Goal: Information Seeking & Learning: Learn about a topic

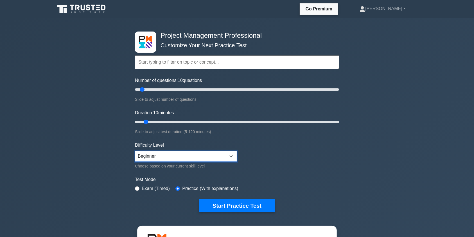
click at [201, 156] on select "Beginner Intermediate Expert" at bounding box center [186, 156] width 102 height 11
click at [210, 62] on input "text" at bounding box center [237, 61] width 204 height 13
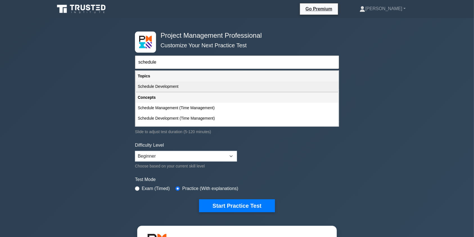
click at [200, 86] on div "Schedule Development" at bounding box center [236, 86] width 203 height 10
type input "Schedule Development"
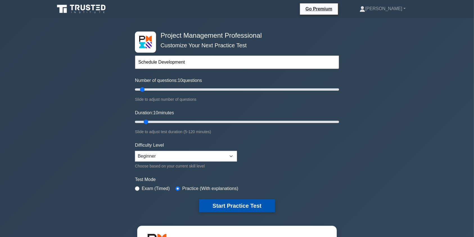
click at [224, 206] on button "Start Practice Test" at bounding box center [237, 205] width 76 height 13
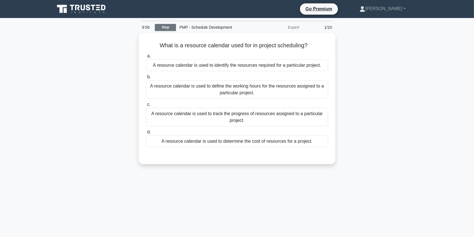
click at [161, 27] on link "Stop" at bounding box center [165, 27] width 21 height 7
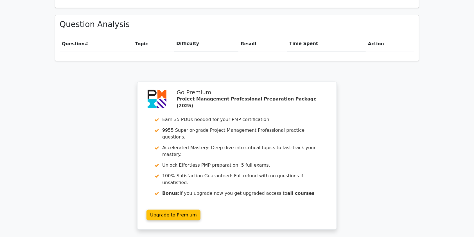
scroll to position [392, 0]
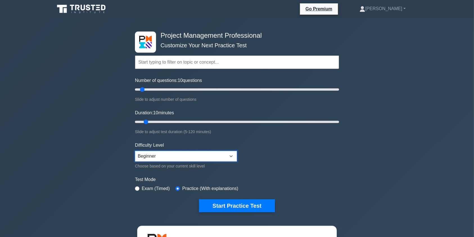
click at [173, 158] on select "Beginner Intermediate Expert" at bounding box center [186, 156] width 102 height 11
click at [135, 151] on select "Beginner Intermediate Expert" at bounding box center [186, 156] width 102 height 11
click at [193, 185] on label "Practice (With explanations)" at bounding box center [210, 188] width 56 height 7
click at [139, 187] on input "radio" at bounding box center [137, 188] width 4 height 4
radio input "true"
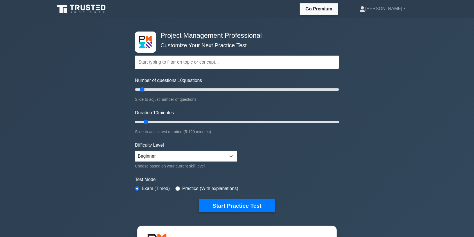
click at [184, 188] on label "Practice (With explanations)" at bounding box center [210, 188] width 56 height 7
click at [180, 60] on input "text" at bounding box center [237, 61] width 204 height 13
click at [227, 156] on select "Beginner Intermediate Expert" at bounding box center [186, 156] width 102 height 11
click at [191, 36] on h4 "Project Management Professional" at bounding box center [234, 35] width 153 height 8
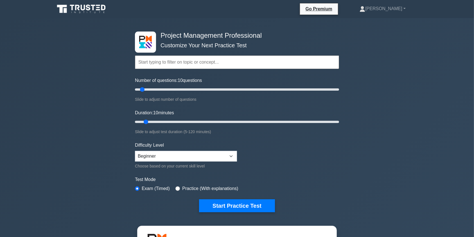
click at [196, 63] on input "text" at bounding box center [237, 61] width 204 height 13
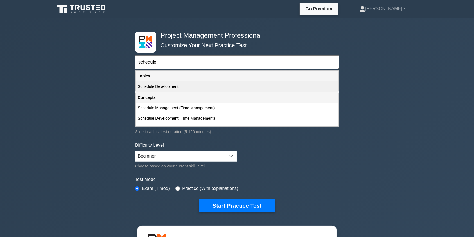
click at [189, 86] on div "Schedule Development" at bounding box center [236, 86] width 203 height 10
type input "Schedule Development"
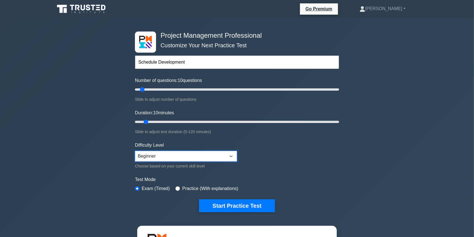
click at [170, 156] on select "Beginner Intermediate Expert" at bounding box center [186, 156] width 102 height 11
click at [135, 151] on select "Beginner Intermediate Expert" at bounding box center [186, 156] width 102 height 11
click at [166, 154] on select "Beginner Intermediate Expert" at bounding box center [186, 156] width 102 height 11
click at [135, 151] on select "Beginner Intermediate Expert" at bounding box center [186, 156] width 102 height 11
click at [205, 164] on div "Choose based on your current skill level" at bounding box center [186, 165] width 102 height 7
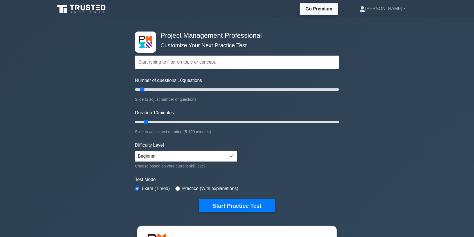
click at [151, 166] on div "Choose based on your current skill level" at bounding box center [186, 165] width 102 height 7
click at [209, 167] on div "Choose based on your current skill level" at bounding box center [186, 165] width 102 height 7
click at [160, 153] on select "Beginner Intermediate Expert" at bounding box center [186, 156] width 102 height 11
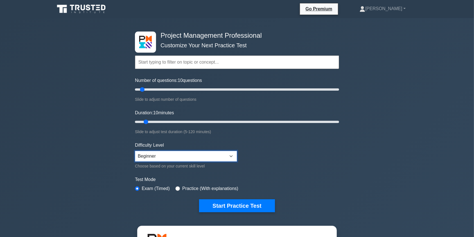
select select "intermediate"
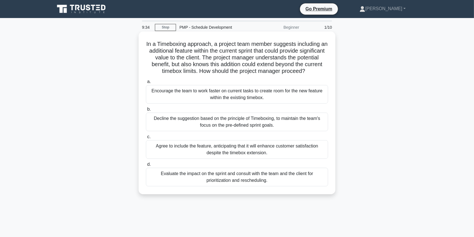
click at [250, 180] on div "Evaluate the impact on the sprint and consult with the team and the client for …" at bounding box center [237, 176] width 182 height 19
click at [146, 166] on input "d. Evaluate the impact on the sprint and consult with the team and the client f…" at bounding box center [146, 164] width 0 height 4
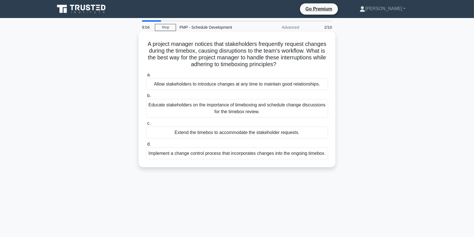
click at [237, 109] on div "Educate stakeholders on the importance of timeboxing and schedule change discus…" at bounding box center [237, 108] width 182 height 19
click at [146, 97] on input "b. Educate stakeholders on the importance of timeboxing and schedule change dis…" at bounding box center [146, 96] width 0 height 4
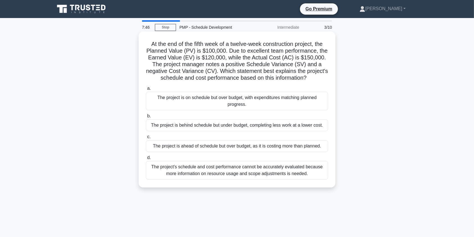
click at [263, 127] on div "The project is behind schedule but under budget, completing less work at a lowe…" at bounding box center [237, 125] width 182 height 12
click at [146, 118] on input "b. The project is behind schedule but under budget, completing less work at a l…" at bounding box center [146, 116] width 0 height 4
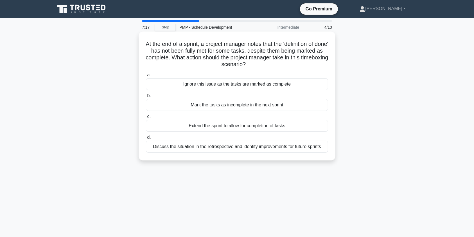
click at [261, 148] on div "Discuss the situation in the retrospective and identify improvements for future…" at bounding box center [237, 146] width 182 height 12
click at [146, 139] on input "d. Discuss the situation in the retrospective and identify improvements for fut…" at bounding box center [146, 137] width 0 height 4
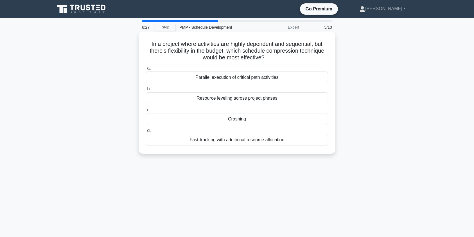
click at [253, 143] on div "Fast-tracking with additional resource allocation" at bounding box center [237, 140] width 182 height 12
click at [146, 132] on input "d. Fast-tracking with additional resource allocation" at bounding box center [146, 131] width 0 height 4
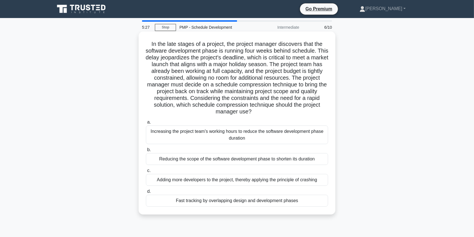
click at [272, 199] on div "Fast tracking by overlapping design and development phases" at bounding box center [237, 200] width 182 height 12
click at [146, 193] on input "d. Fast tracking by overlapping design and development phases" at bounding box center [146, 191] width 0 height 4
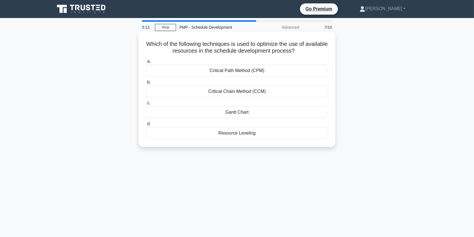
click at [257, 134] on div "Resource Leveling" at bounding box center [237, 133] width 182 height 12
click at [146, 126] on input "d. Resource Leveling" at bounding box center [146, 124] width 0 height 4
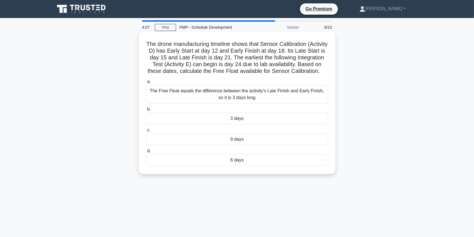
click at [263, 124] on div "3 days" at bounding box center [237, 118] width 182 height 12
click at [146, 111] on input "b. 3 days" at bounding box center [146, 109] width 0 height 4
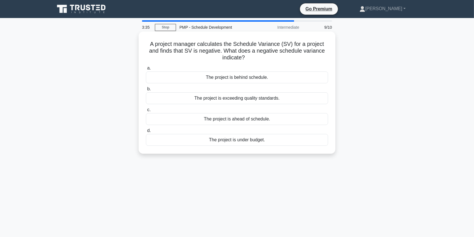
click at [257, 79] on div "The project is behind schedule." at bounding box center [237, 77] width 182 height 12
click at [146, 70] on input "a. The project is behind schedule." at bounding box center [146, 68] width 0 height 4
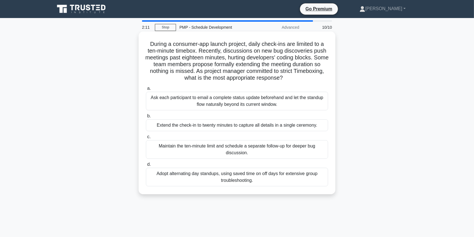
click at [234, 129] on div "Extend the check-in to twenty minutes to capture all details in a single ceremo…" at bounding box center [237, 125] width 182 height 12
click at [146, 118] on input "b. Extend the check-in to twenty minutes to capture all details in a single cer…" at bounding box center [146, 116] width 0 height 4
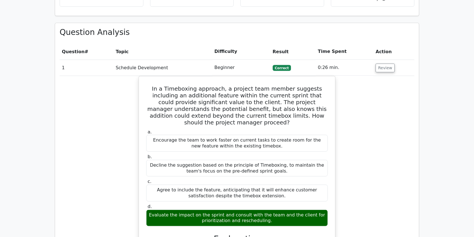
scroll to position [381, 0]
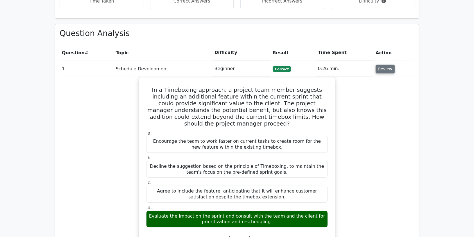
click at [379, 65] on button "Review" at bounding box center [384, 69] width 19 height 9
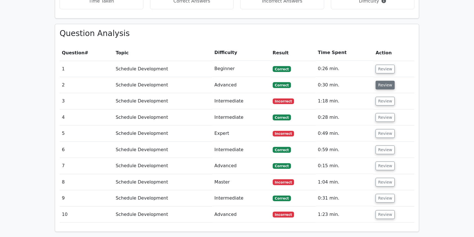
click at [380, 81] on button "Review" at bounding box center [384, 85] width 19 height 9
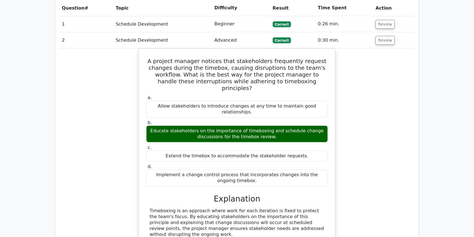
scroll to position [430, 0]
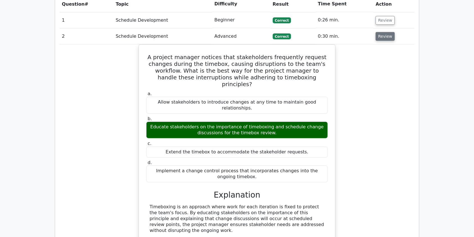
click at [386, 32] on button "Review" at bounding box center [384, 36] width 19 height 9
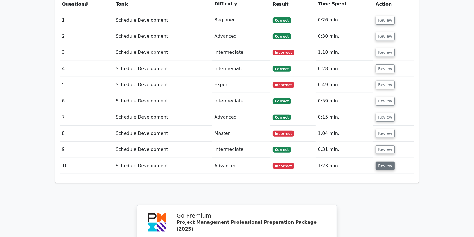
click at [385, 161] on button "Review" at bounding box center [384, 165] width 19 height 9
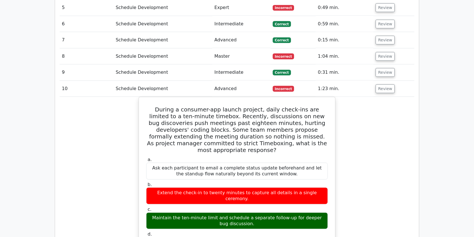
scroll to position [478, 0]
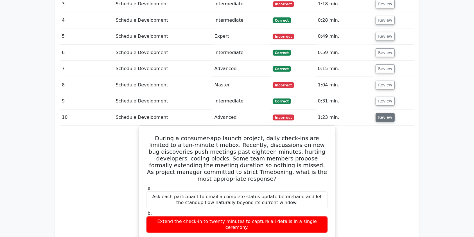
click at [389, 113] on button "Review" at bounding box center [384, 117] width 19 height 9
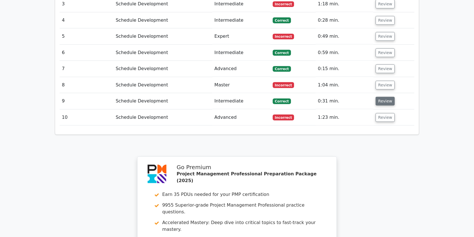
click at [376, 97] on button "Review" at bounding box center [384, 101] width 19 height 9
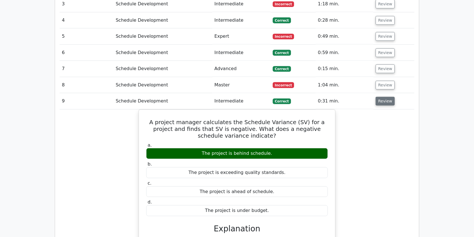
click at [387, 97] on button "Review" at bounding box center [384, 101] width 19 height 9
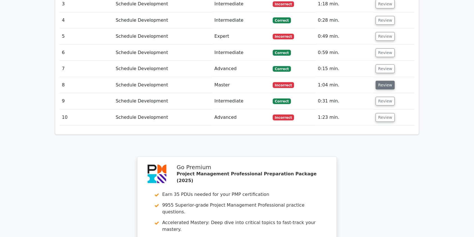
click at [382, 81] on button "Review" at bounding box center [384, 85] width 19 height 9
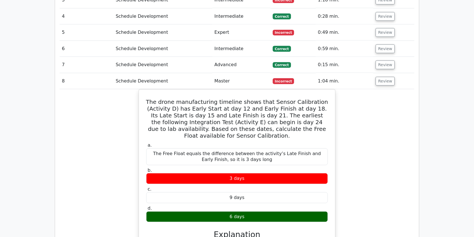
scroll to position [476, 0]
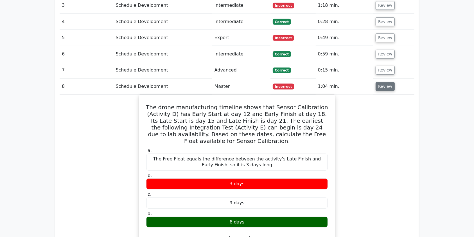
click at [386, 82] on button "Review" at bounding box center [384, 86] width 19 height 9
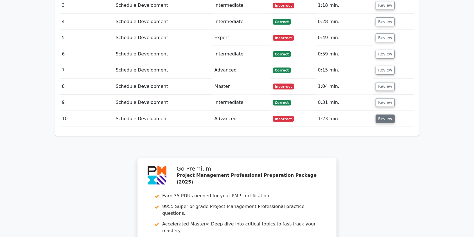
click at [388, 114] on button "Review" at bounding box center [384, 118] width 19 height 9
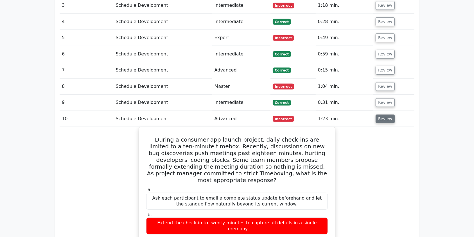
click at [388, 114] on button "Review" at bounding box center [384, 118] width 19 height 9
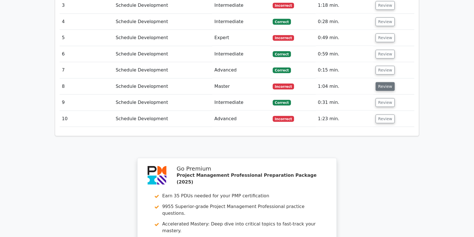
click at [386, 82] on button "Review" at bounding box center [384, 86] width 19 height 9
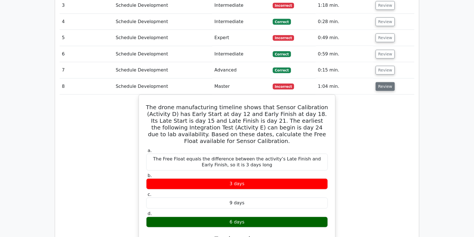
click at [386, 82] on button "Review" at bounding box center [384, 86] width 19 height 9
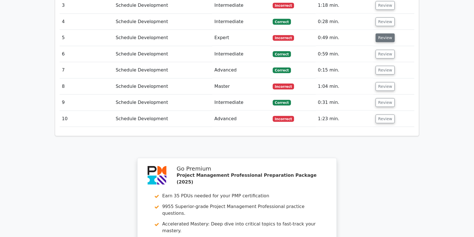
click at [378, 33] on button "Review" at bounding box center [384, 37] width 19 height 9
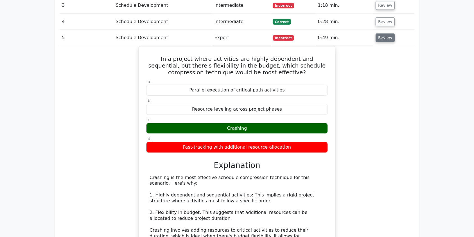
click at [378, 33] on button "Review" at bounding box center [384, 37] width 19 height 9
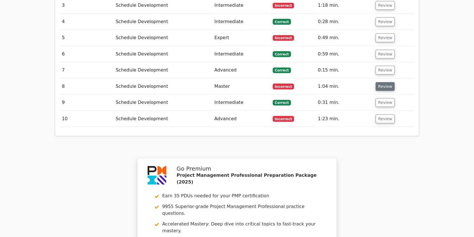
click at [383, 82] on button "Review" at bounding box center [384, 86] width 19 height 9
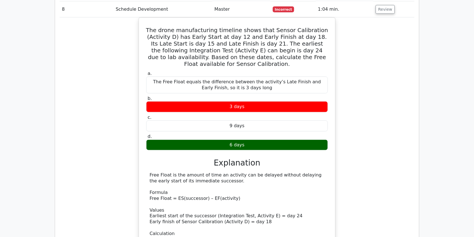
scroll to position [560, 0]
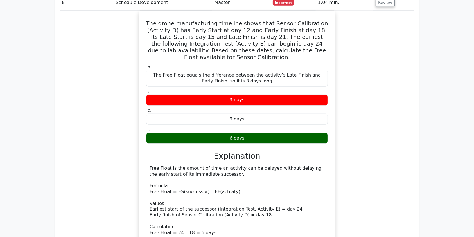
click at [384, 151] on div "The drone manufacturing timeline shows that Sensor Calibration (Activity D) has…" at bounding box center [237, 164] width 355 height 307
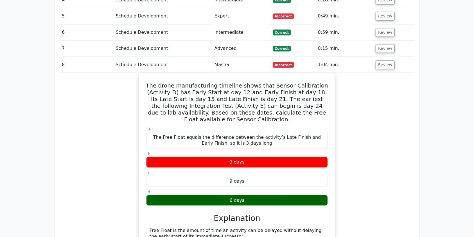
scroll to position [485, 0]
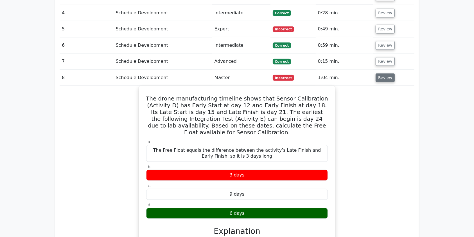
click at [387, 73] on button "Review" at bounding box center [384, 77] width 19 height 9
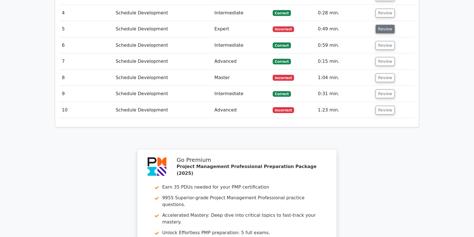
click at [378, 25] on button "Review" at bounding box center [384, 29] width 19 height 9
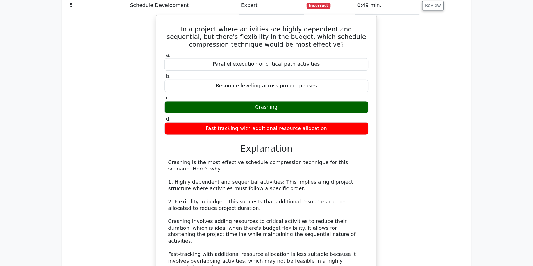
scroll to position [511, 0]
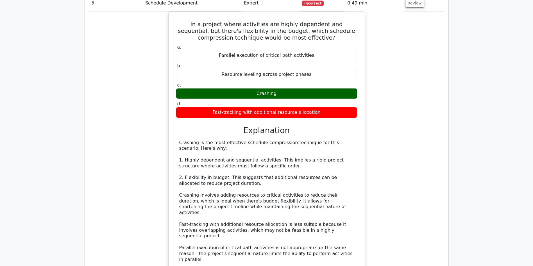
drag, startPoint x: 479, startPoint y: 3, endPoint x: 389, endPoint y: 108, distance: 138.2
click at [389, 108] on div "In a project where activities are highly dependent and sequential, but there's …" at bounding box center [266, 178] width 355 height 333
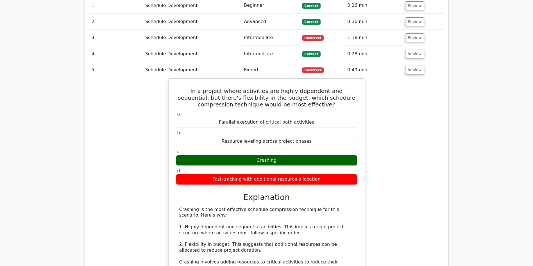
scroll to position [421, 0]
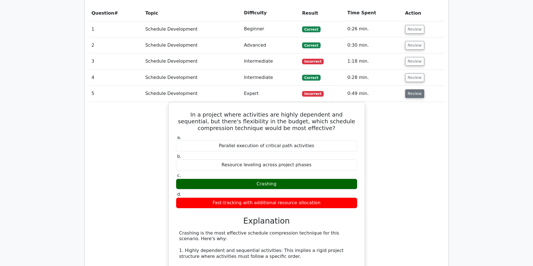
click at [411, 89] on button "Review" at bounding box center [414, 93] width 19 height 9
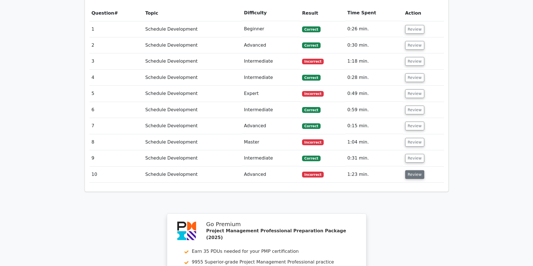
click at [414, 170] on button "Review" at bounding box center [414, 174] width 19 height 9
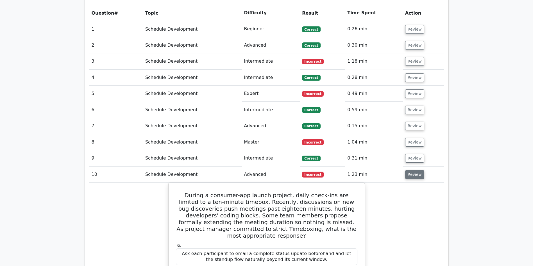
click at [414, 170] on button "Review" at bounding box center [414, 174] width 19 height 9
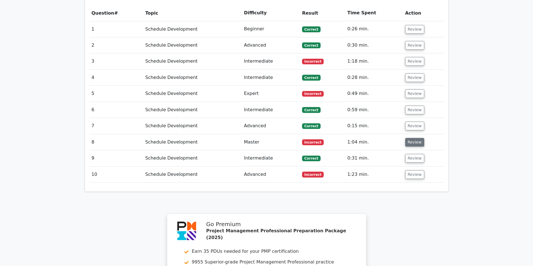
click at [413, 138] on button "Review" at bounding box center [414, 142] width 19 height 9
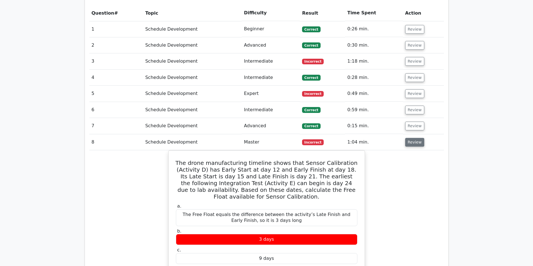
click at [413, 138] on button "Review" at bounding box center [414, 142] width 19 height 9
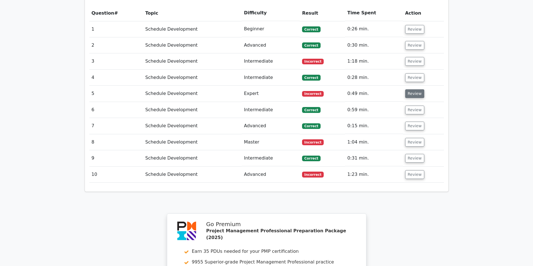
click at [412, 89] on button "Review" at bounding box center [414, 93] width 19 height 9
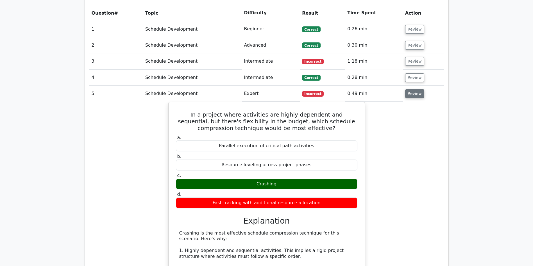
click at [412, 89] on button "Review" at bounding box center [414, 93] width 19 height 9
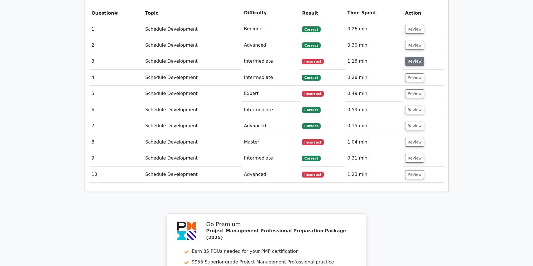
click at [413, 57] on button "Review" at bounding box center [414, 61] width 19 height 9
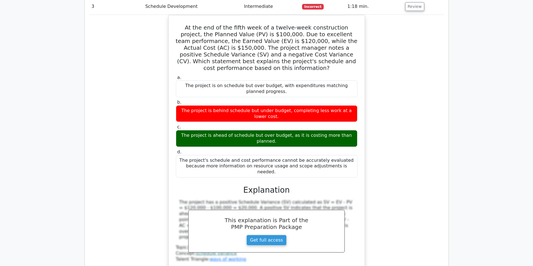
scroll to position [478, 0]
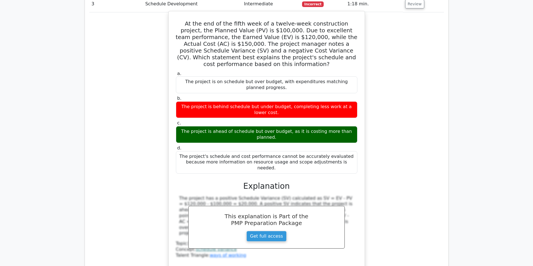
click at [330, 236] on div "At the end of the fifth week of a twelve-week construction project, the Planned…" at bounding box center [267, 145] width 192 height 265
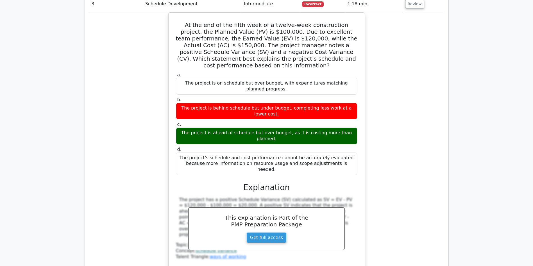
click at [409, 188] on div "At the end of the fifth week of a twelve-week construction project, the Planned…" at bounding box center [266, 150] width 355 height 277
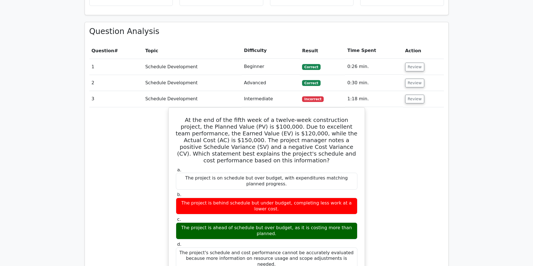
scroll to position [374, 0]
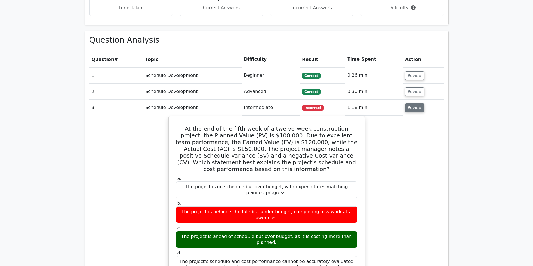
click at [412, 103] on button "Review" at bounding box center [414, 107] width 19 height 9
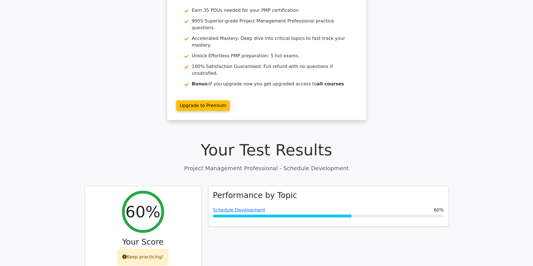
scroll to position [38, 0]
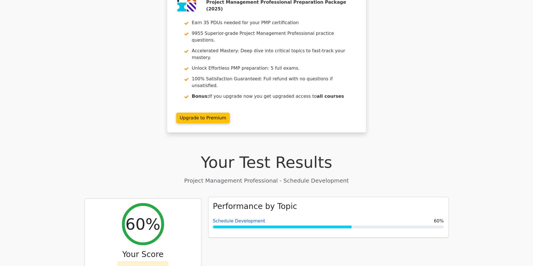
click at [251, 218] on link "Schedule Development" at bounding box center [239, 220] width 52 height 5
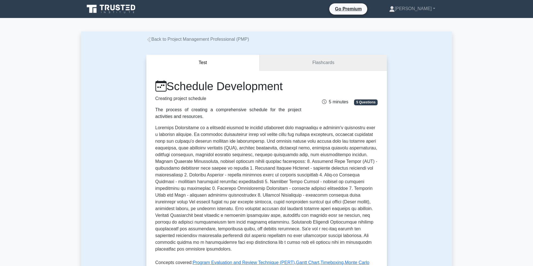
click at [312, 62] on link "Flashcards" at bounding box center [323, 63] width 127 height 16
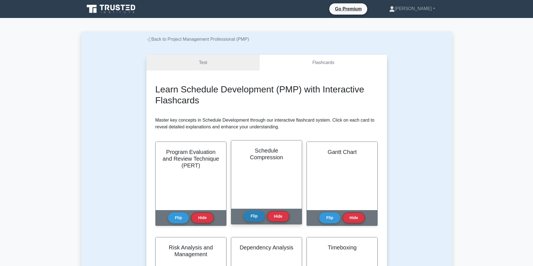
click at [256, 216] on button "Flip" at bounding box center [254, 216] width 21 height 11
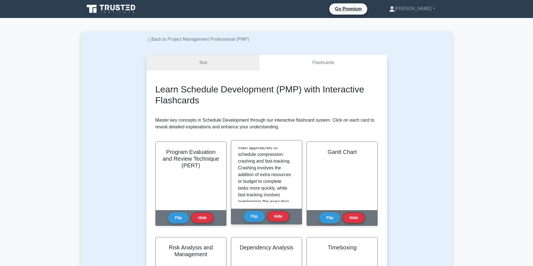
scroll to position [90, 0]
drag, startPoint x: 295, startPoint y: 178, endPoint x: 296, endPoint y: 146, distance: 32.9
click at [296, 146] on div "Schedule compression refers to the process of shortening the project schedule w…" at bounding box center [266, 174] width 71 height 68
click at [298, 176] on div "Schedule compression refers to the process of shortening the project schedule w…" at bounding box center [266, 174] width 71 height 68
drag, startPoint x: 295, startPoint y: 176, endPoint x: 294, endPoint y: 153, distance: 23.7
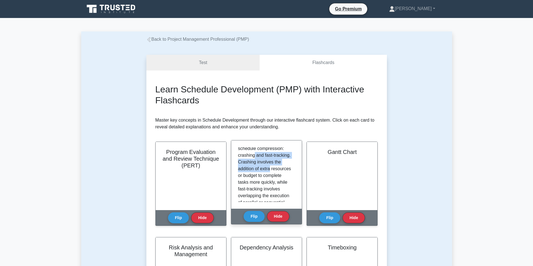
click at [294, 153] on div "Schedule compression refers to the process of shortening the project schedule w…" at bounding box center [266, 174] width 71 height 68
click at [299, 173] on div "Schedule compression refers to the process of shortening the project schedule w…" at bounding box center [266, 174] width 71 height 68
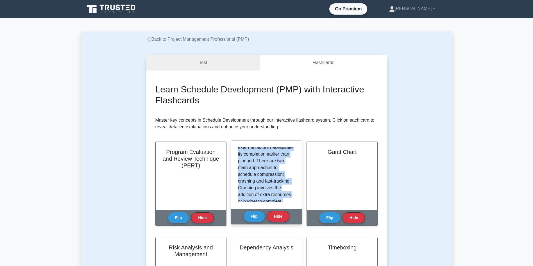
scroll to position [165, 0]
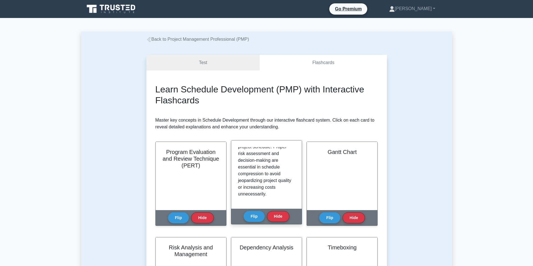
drag, startPoint x: 238, startPoint y: 151, endPoint x: 300, endPoint y: 210, distance: 84.9
click at [300, 210] on div "Schedule Compression Flip Hide" at bounding box center [266, 182] width 71 height 84
copy div "Schedule Compression"
click at [271, 171] on p "Schedule compression refers to the process of shortening the project schedule w…" at bounding box center [265, 92] width 55 height 209
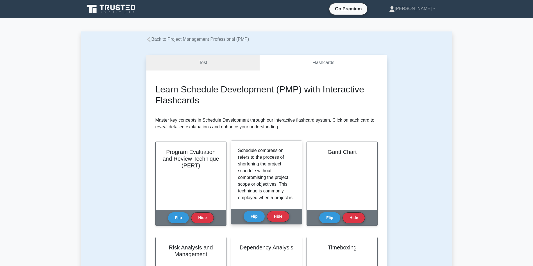
click at [253, 162] on p "Schedule compression refers to the process of shortening the project schedule w…" at bounding box center [265, 251] width 55 height 209
click at [253, 216] on button "Flip" at bounding box center [254, 216] width 21 height 11
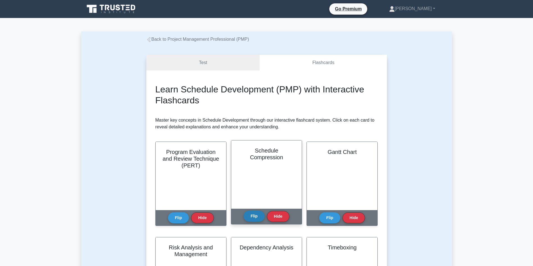
click at [259, 216] on button "Flip" at bounding box center [254, 216] width 21 height 11
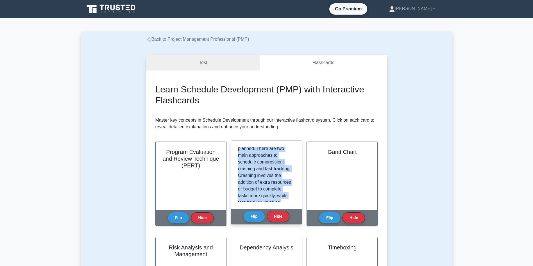
scroll to position [165, 0]
drag, startPoint x: 238, startPoint y: 152, endPoint x: 289, endPoint y: 224, distance: 88.1
click at [289, 224] on div "Schedule Compression Flip Hide" at bounding box center [266, 182] width 71 height 84
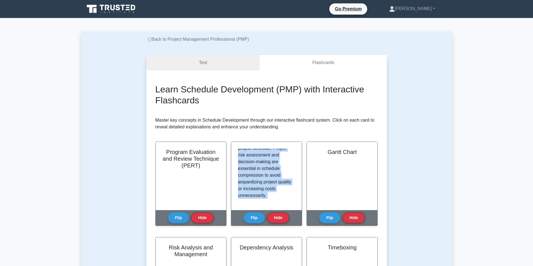
copy div "Schedule compression refers to the process of shortening the project schedule w…"
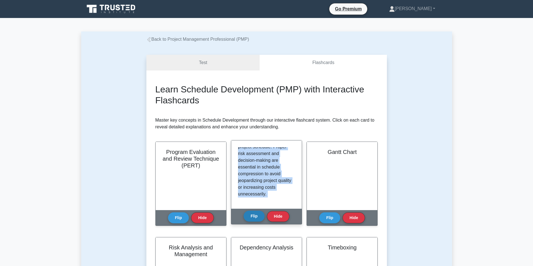
click at [253, 215] on button "Flip" at bounding box center [254, 216] width 21 height 11
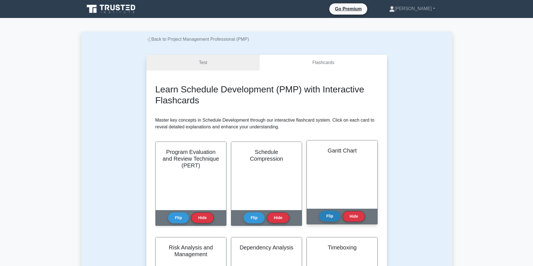
click at [330, 218] on button "Flip" at bounding box center [329, 216] width 21 height 11
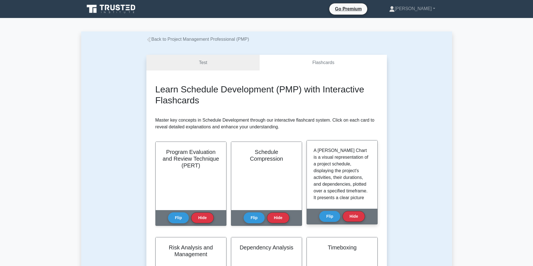
click at [369, 157] on div "A Gantt Chart is a visual representation of a project schedule, displaying the …" at bounding box center [342, 174] width 57 height 55
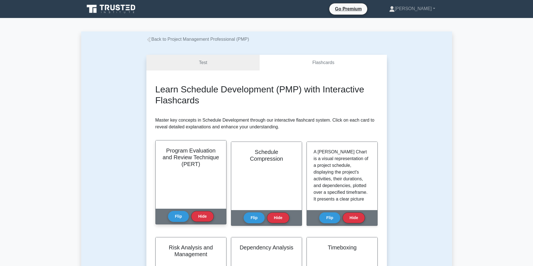
click at [208, 152] on h2 "Program Evaluation and Review Technique (PERT)" at bounding box center [190, 157] width 57 height 20
click at [179, 214] on button "Flip" at bounding box center [178, 216] width 21 height 11
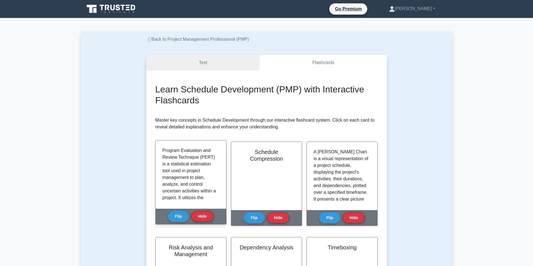
click at [162, 149] on div "Program Evaluation and Review Technique (PERT) is a statistical estimation tool…" at bounding box center [191, 174] width 71 height 68
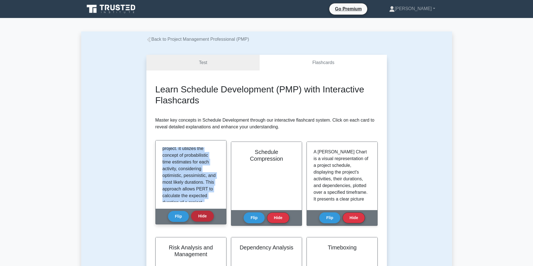
scroll to position [112, 0]
drag, startPoint x: 162, startPoint y: 149, endPoint x: 213, endPoint y: 199, distance: 70.3
click at [213, 199] on div "Program Evaluation and Review Technique (PERT) is a statistical estimation tool…" at bounding box center [190, 174] width 57 height 55
copy p "Program Evaluation and Review Technique (PERT) is a statistical estimation tool…"
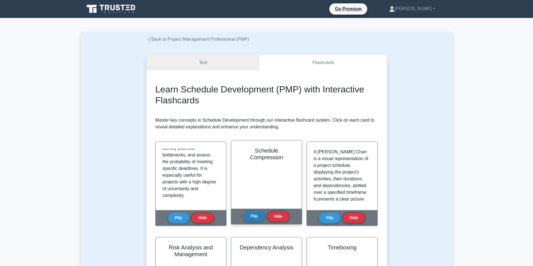
click at [252, 215] on button "Flip" at bounding box center [254, 216] width 21 height 11
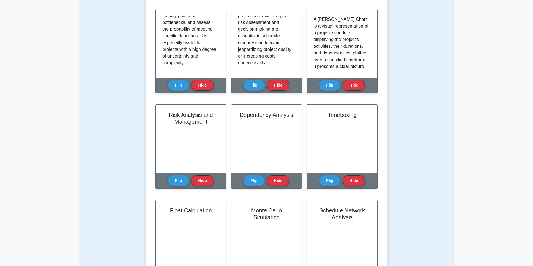
scroll to position [138, 0]
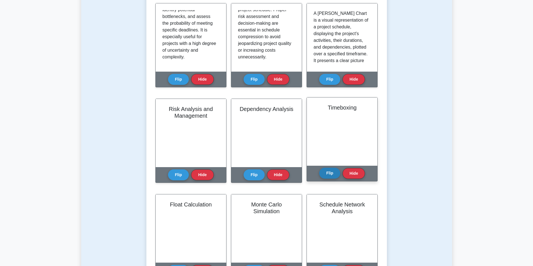
click at [328, 173] on button "Flip" at bounding box center [329, 173] width 21 height 11
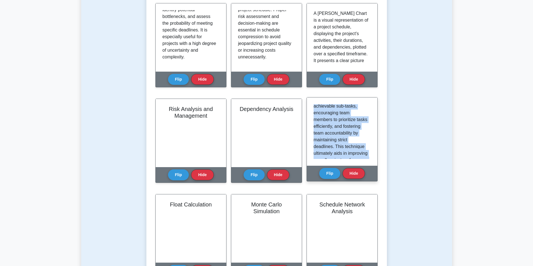
scroll to position [192, 0]
drag, startPoint x: 314, startPoint y: 107, endPoint x: 353, endPoint y: 160, distance: 65.6
click at [353, 160] on div "Timeboxing is a time management technique in which a fixed duration, or ‘time b…" at bounding box center [342, 131] width 71 height 68
copy p "Timeboxing is a time management technique in which a fixed duration, or ‘time b…"
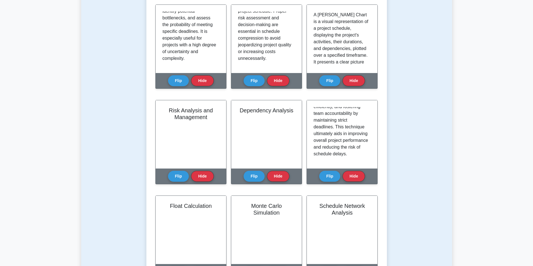
click at [490, 191] on main "Back to Project Management Professional (PMP) Test Flashcards Learn Schedule De…" at bounding box center [266, 250] width 533 height 742
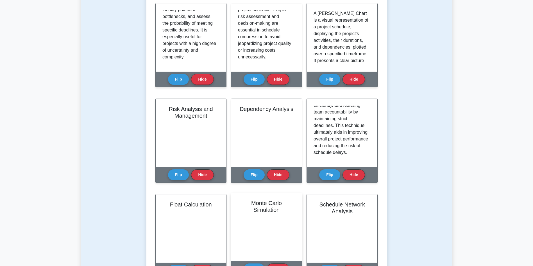
click at [267, 218] on div "Monte Carlo Simulation" at bounding box center [266, 227] width 71 height 68
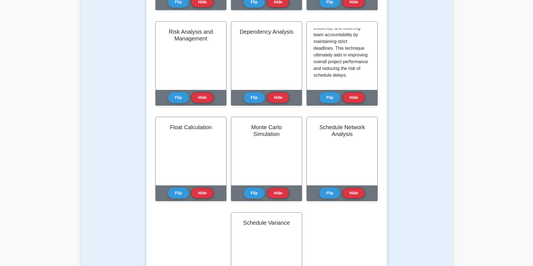
scroll to position [216, 0]
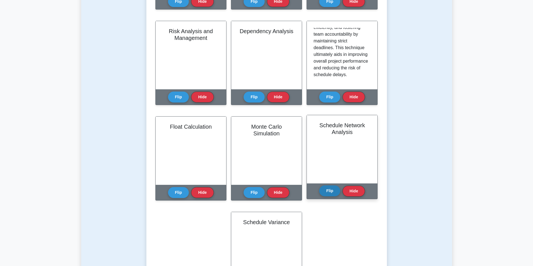
click at [328, 191] on button "Flip" at bounding box center [329, 190] width 21 height 11
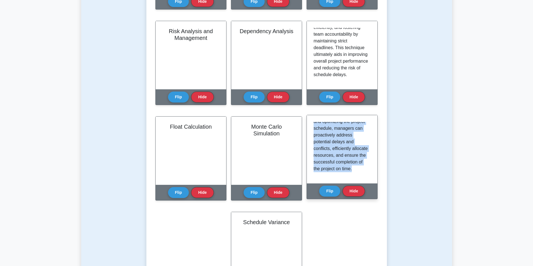
scroll to position [152, 0]
drag, startPoint x: 314, startPoint y: 125, endPoint x: 351, endPoint y: 179, distance: 65.7
click at [351, 179] on div "Schedule Network Analysis is a technique used to identify the sequence of proje…" at bounding box center [342, 149] width 71 height 68
copy p "Schedule Network Analysis is a technique used to identify the sequence of proje…"
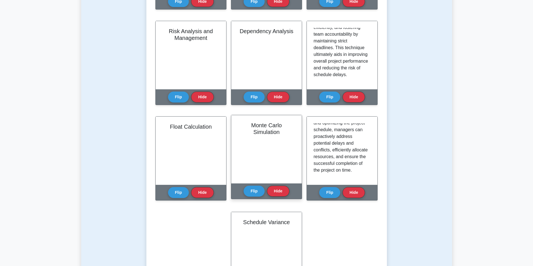
click at [272, 147] on div "Monte Carlo Simulation" at bounding box center [266, 149] width 71 height 68
click at [254, 192] on button "Flip" at bounding box center [254, 190] width 21 height 11
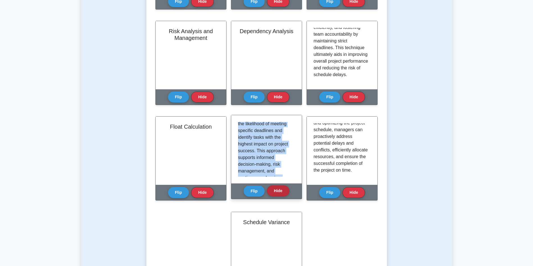
scroll to position [165, 0]
drag, startPoint x: 239, startPoint y: 126, endPoint x: 273, endPoint y: 190, distance: 72.3
click at [273, 190] on div "Monte Carlo Simulation Flip Hide" at bounding box center [266, 157] width 71 height 84
copy div "Monte Carlo Simulation is a statistical technique used in project schedule deve…"
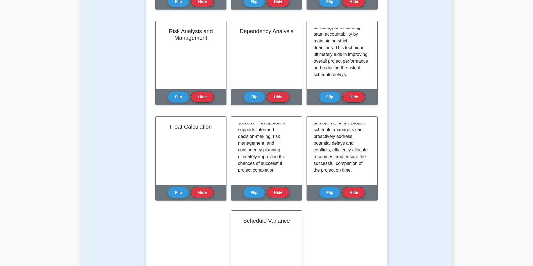
click at [283, 250] on div "Schedule Variance" at bounding box center [266, 245] width 71 height 68
click at [273, 220] on h2 "Schedule Variance" at bounding box center [266, 220] width 57 height 7
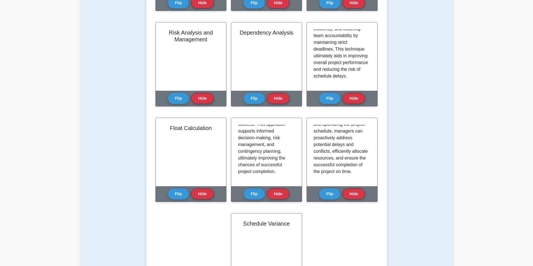
scroll to position [208, 0]
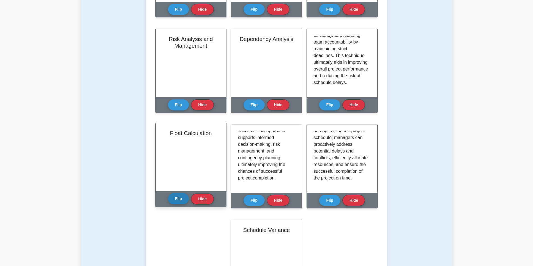
click at [173, 198] on button "Flip" at bounding box center [178, 198] width 21 height 11
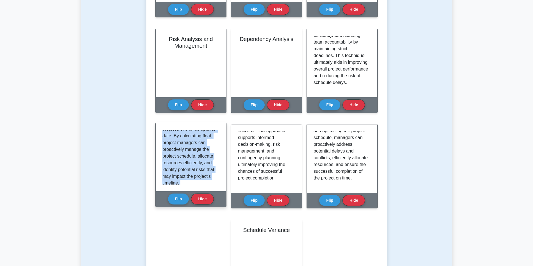
scroll to position [179, 0]
drag, startPoint x: 163, startPoint y: 133, endPoint x: 205, endPoint y: 187, distance: 68.2
click at [205, 187] on div "Float, also known as 'slack,' is a scheduling concept used to determine the fle…" at bounding box center [191, 157] width 71 height 68
copy p "Float, also known as 'slack,' is a scheduling concept used to determine the fle…"
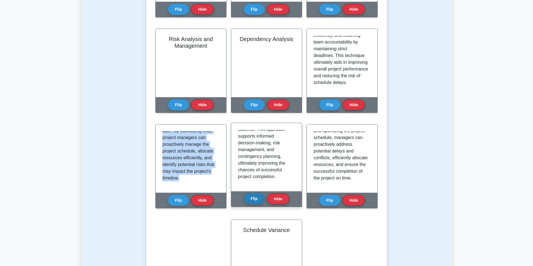
click at [252, 201] on button "Flip" at bounding box center [254, 198] width 21 height 11
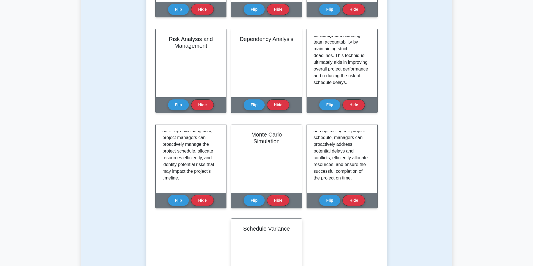
click at [257, 240] on div "Schedule Variance" at bounding box center [266, 253] width 71 height 68
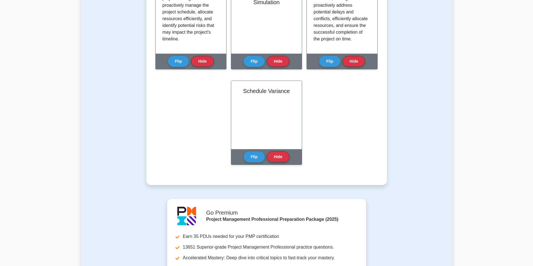
scroll to position [356, 0]
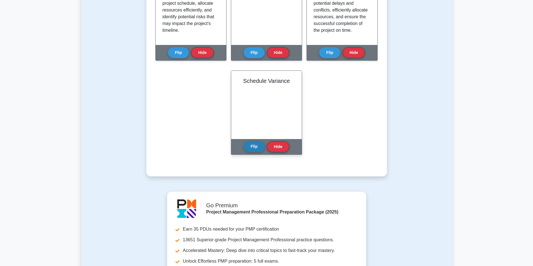
click at [251, 145] on button "Flip" at bounding box center [254, 146] width 21 height 11
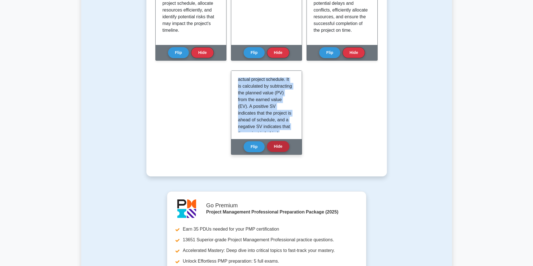
scroll to position [132, 0]
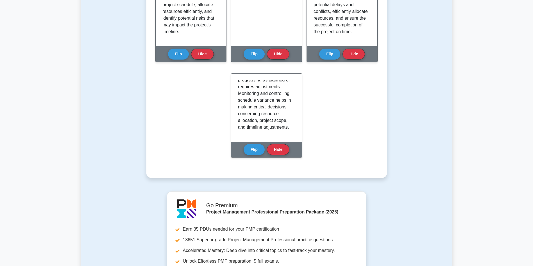
drag, startPoint x: 238, startPoint y: 83, endPoint x: 452, endPoint y: 157, distance: 226.4
copy div "Schedule Variance"
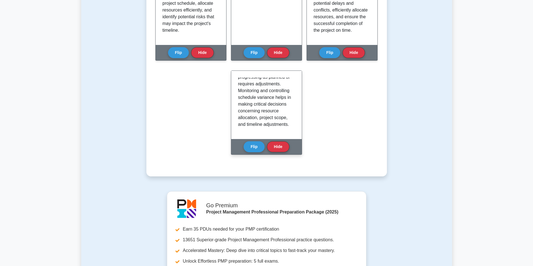
scroll to position [0, 0]
click at [247, 76] on div "Schedule Variance (SV) is a performance metric used to evaluate the difference …" at bounding box center [266, 105] width 71 height 68
click at [236, 80] on div "Schedule Variance (SV) is a performance metric used to evaluate the difference …" at bounding box center [266, 105] width 71 height 68
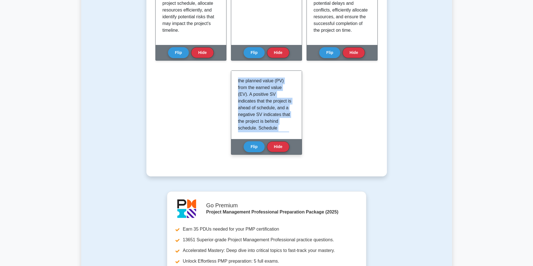
scroll to position [132, 0]
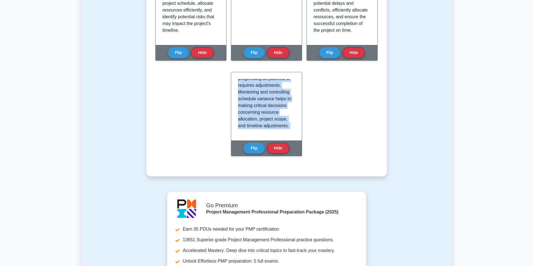
drag, startPoint x: 238, startPoint y: 82, endPoint x: 294, endPoint y: 156, distance: 92.8
click at [294, 156] on div "Schedule Variance Flip Hide" at bounding box center [266, 114] width 71 height 84
copy div "Schedule Variance (SV) is a performance metric used to evaluate the difference …"
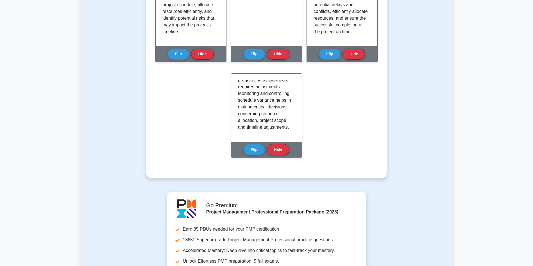
click at [404, 206] on div "Go Premium Project Management Professional Preparation Package (2025) Earn 35 P…" at bounding box center [267, 258] width 364 height 135
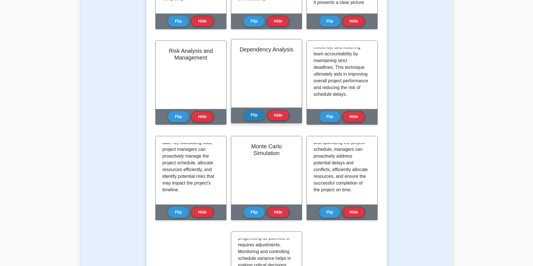
click at [255, 117] on button "Flip" at bounding box center [254, 115] width 21 height 11
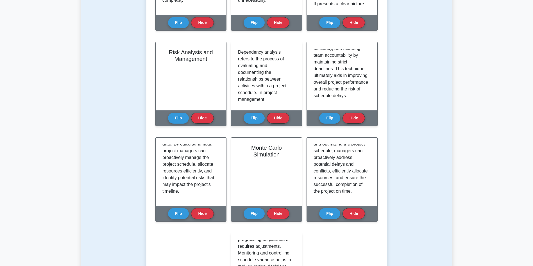
scroll to position [0, 0]
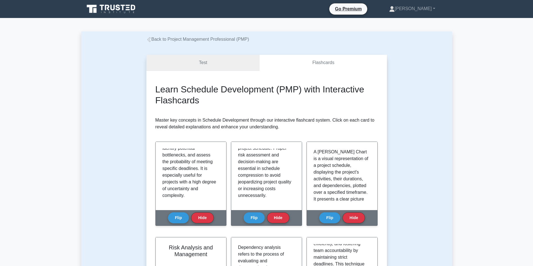
click at [206, 65] on link "Test" at bounding box center [202, 63] width 113 height 16
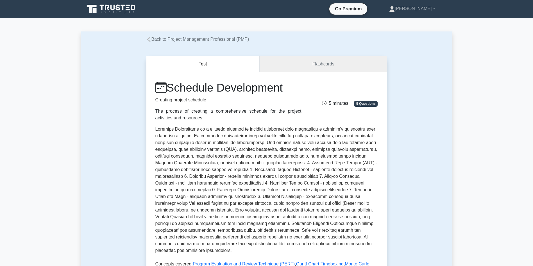
click at [196, 37] on link "Back to Project Management Professional (PMP)" at bounding box center [197, 39] width 103 height 5
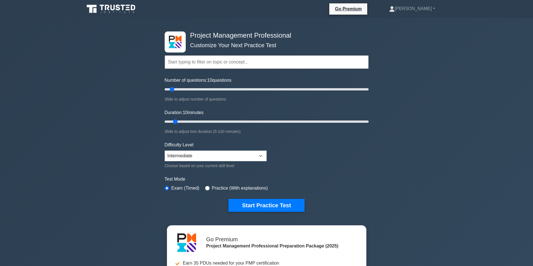
click at [206, 59] on input "text" at bounding box center [267, 61] width 204 height 13
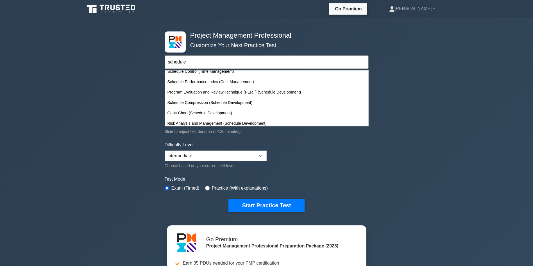
scroll to position [65, 0]
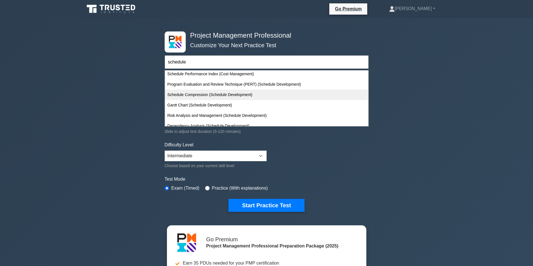
click at [240, 93] on div "Schedule Compression (Schedule Development)" at bounding box center [266, 95] width 203 height 10
type input "Schedule Compression (Schedule Development)"
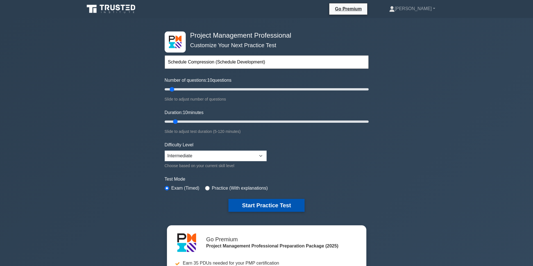
click at [263, 205] on button "Start Practice Test" at bounding box center [266, 205] width 76 height 13
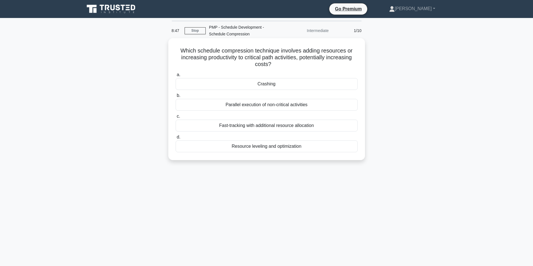
click at [253, 84] on div "Crashing" at bounding box center [267, 84] width 182 height 12
click at [176, 77] on input "a. Crashing" at bounding box center [176, 75] width 0 height 4
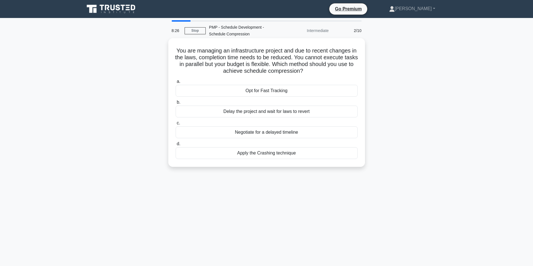
click at [273, 155] on div "Apply the Crashing technique" at bounding box center [267, 153] width 182 height 12
click at [176, 146] on input "d. Apply the Crashing technique" at bounding box center [176, 144] width 0 height 4
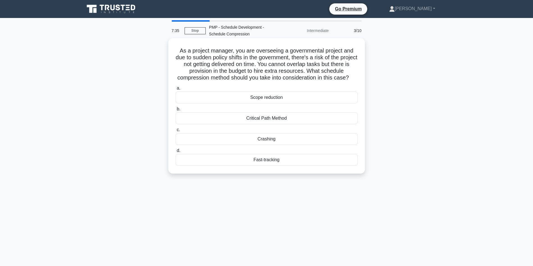
click at [288, 145] on div "Crashing" at bounding box center [267, 139] width 182 height 12
click at [176, 132] on input "c. Crashing" at bounding box center [176, 130] width 0 height 4
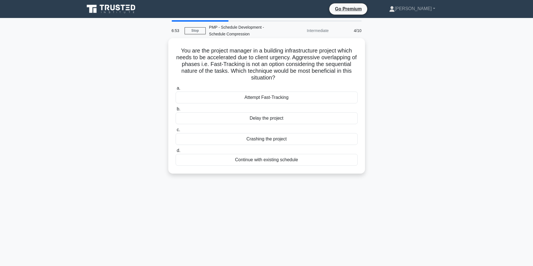
click at [288, 140] on div "Crashing the project" at bounding box center [267, 139] width 182 height 12
click at [176, 132] on input "c. Crashing the project" at bounding box center [176, 130] width 0 height 4
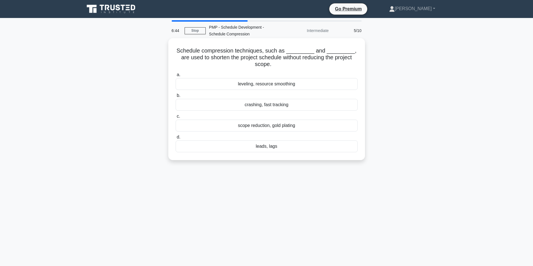
click at [279, 105] on div "crashing, fast tracking" at bounding box center [267, 105] width 182 height 12
click at [176, 97] on input "b. crashing, fast tracking" at bounding box center [176, 96] width 0 height 4
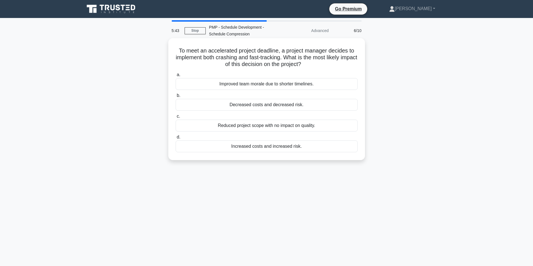
click at [264, 147] on div "Increased costs and increased risk." at bounding box center [267, 146] width 182 height 12
click at [176, 139] on input "d. Increased costs and increased risk." at bounding box center [176, 137] width 0 height 4
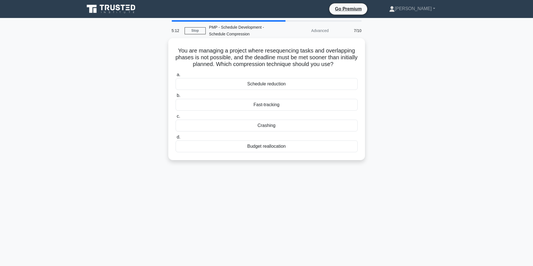
click at [264, 127] on div "Crashing" at bounding box center [267, 126] width 182 height 12
click at [176, 118] on input "c. Crashing" at bounding box center [176, 117] width 0 height 4
click at [273, 147] on div "Crashing" at bounding box center [267, 146] width 182 height 12
click at [176, 139] on input "d. Crashing" at bounding box center [176, 137] width 0 height 4
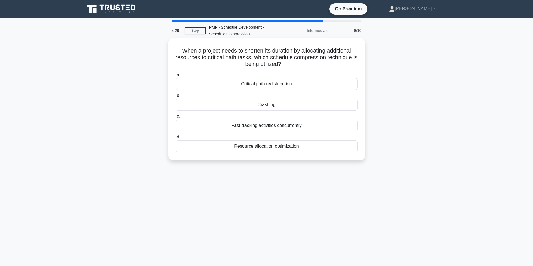
click at [274, 104] on div "Crashing" at bounding box center [267, 105] width 182 height 12
click at [176, 97] on input "b. Crashing" at bounding box center [176, 96] width 0 height 4
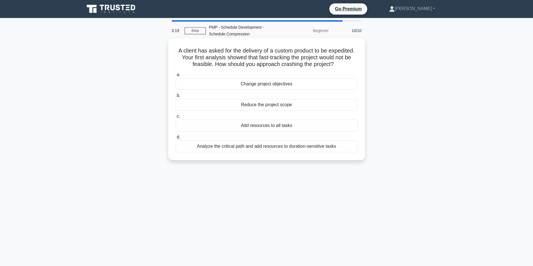
click at [280, 126] on div "Add resources to all tasks" at bounding box center [267, 126] width 182 height 12
click at [176, 118] on input "c. Add resources to all tasks" at bounding box center [176, 117] width 0 height 4
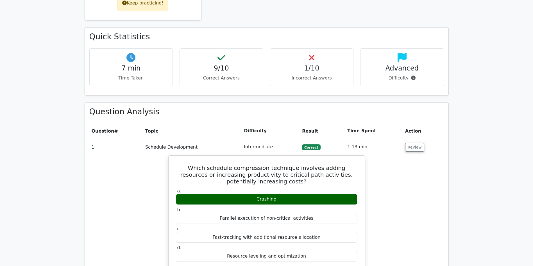
scroll to position [308, 0]
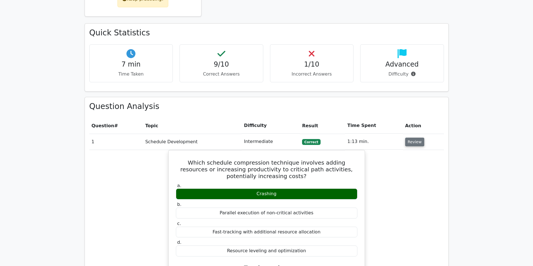
click at [413, 138] on button "Review" at bounding box center [414, 142] width 19 height 9
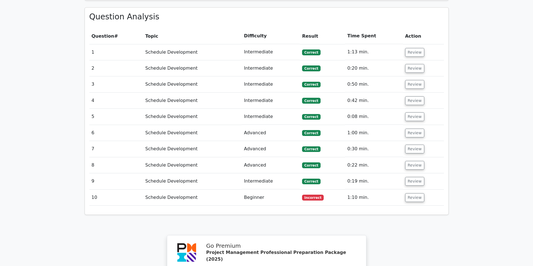
scroll to position [402, 0]
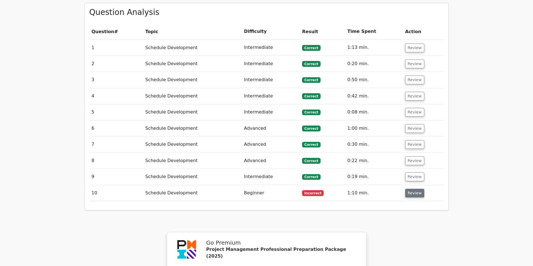
click at [416, 189] on button "Review" at bounding box center [414, 193] width 19 height 9
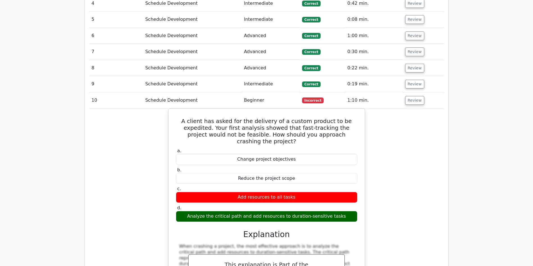
scroll to position [476, 0]
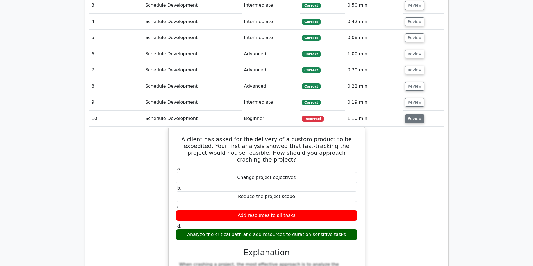
click at [415, 114] on button "Review" at bounding box center [414, 118] width 19 height 9
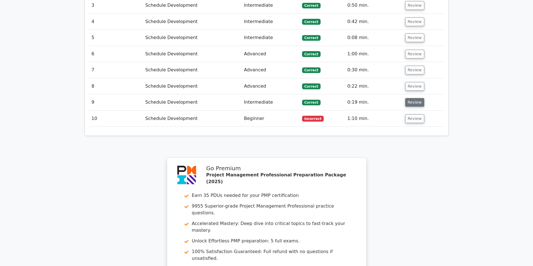
click at [410, 98] on button "Review" at bounding box center [414, 102] width 19 height 9
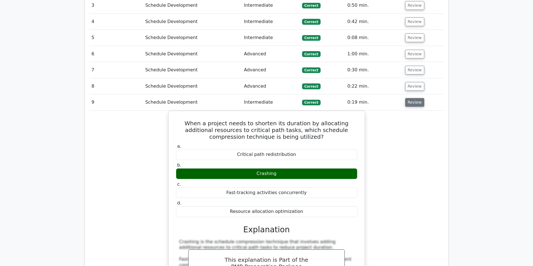
click at [413, 98] on button "Review" at bounding box center [414, 102] width 19 height 9
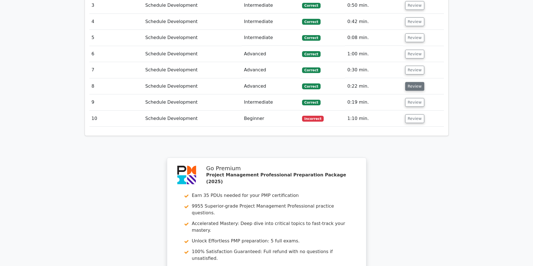
click at [417, 82] on button "Review" at bounding box center [414, 86] width 19 height 9
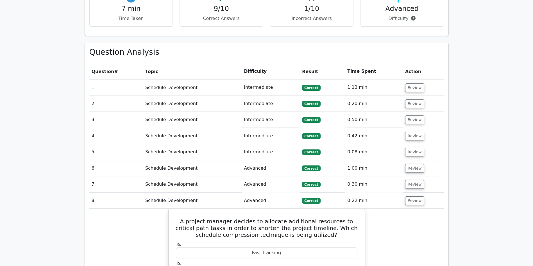
scroll to position [367, 0]
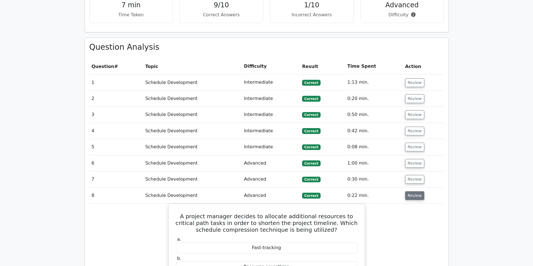
click at [412, 191] on button "Review" at bounding box center [414, 195] width 19 height 9
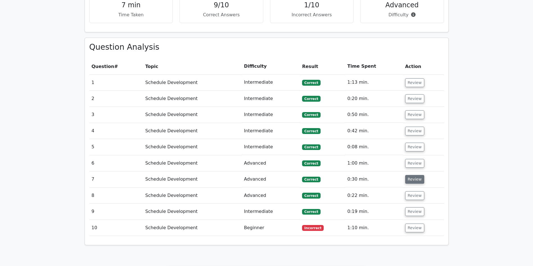
click at [412, 175] on button "Review" at bounding box center [414, 179] width 19 height 9
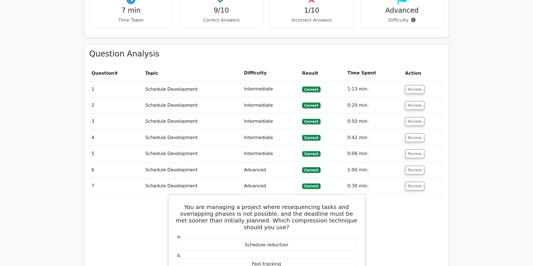
scroll to position [340, 0]
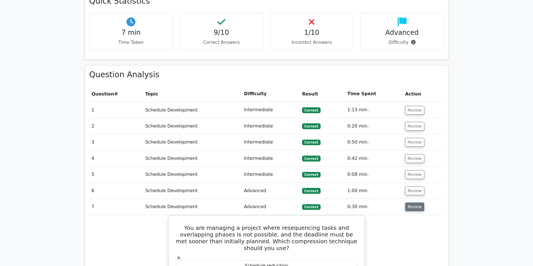
click at [416, 203] on button "Review" at bounding box center [414, 207] width 19 height 9
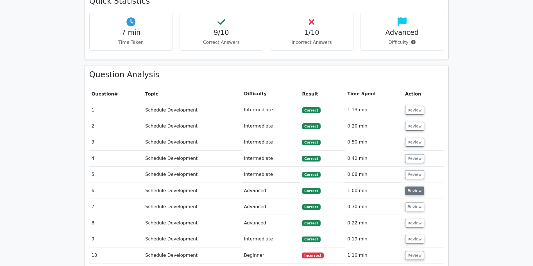
click at [414, 187] on button "Review" at bounding box center [414, 191] width 19 height 9
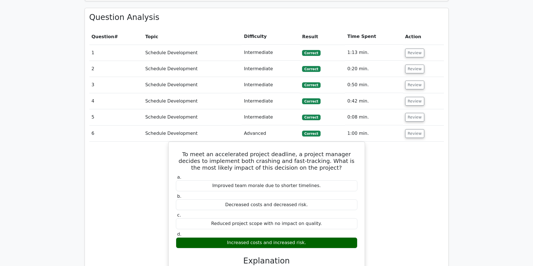
scroll to position [384, 0]
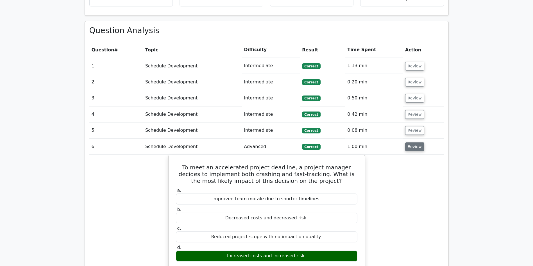
click at [412, 142] on button "Review" at bounding box center [414, 146] width 19 height 9
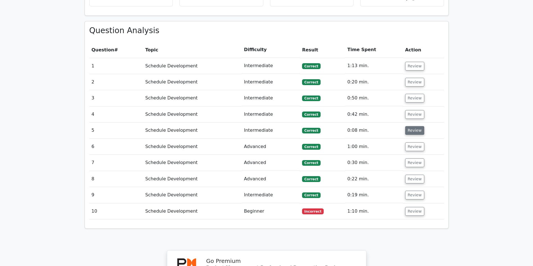
click at [412, 126] on button "Review" at bounding box center [414, 130] width 19 height 9
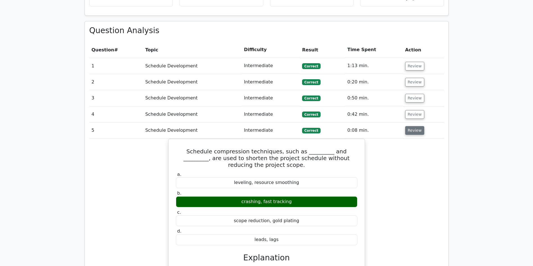
click at [408, 126] on button "Review" at bounding box center [414, 130] width 19 height 9
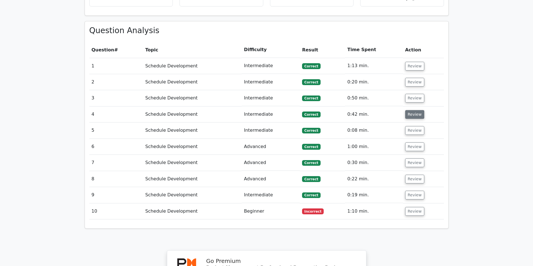
click at [411, 110] on button "Review" at bounding box center [414, 114] width 19 height 9
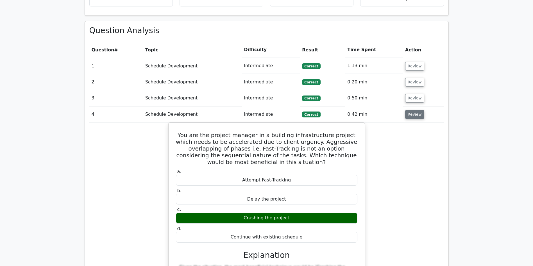
click at [411, 110] on button "Review" at bounding box center [414, 114] width 19 height 9
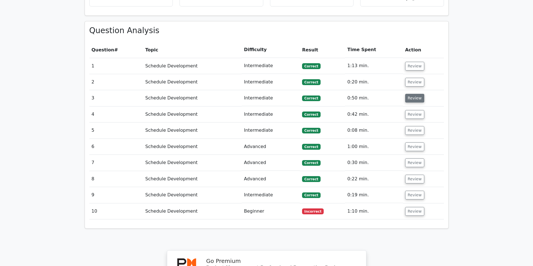
click at [413, 94] on button "Review" at bounding box center [414, 98] width 19 height 9
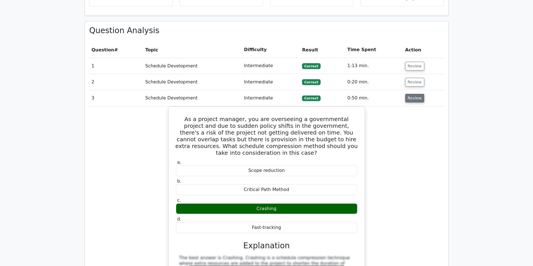
click at [413, 94] on button "Review" at bounding box center [414, 98] width 19 height 9
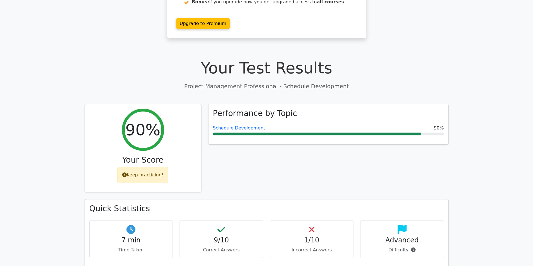
scroll to position [99, 0]
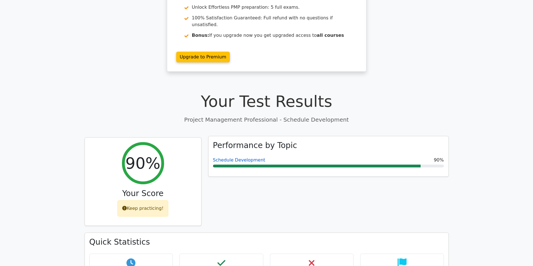
click at [231, 157] on link "Schedule Development" at bounding box center [239, 159] width 52 height 5
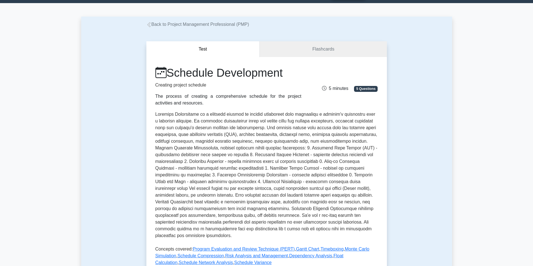
scroll to position [14, 0]
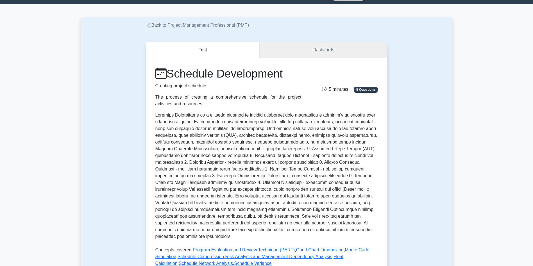
click at [192, 24] on link "Back to Project Management Professional (PMP)" at bounding box center [197, 25] width 103 height 5
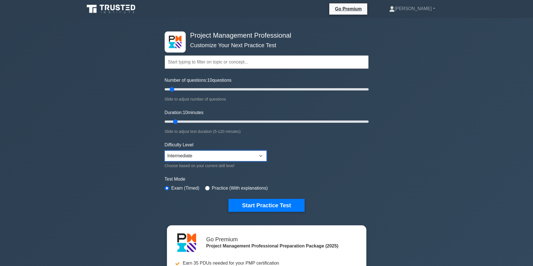
click at [260, 156] on select "Beginner Intermediate Expert" at bounding box center [216, 156] width 102 height 11
click at [165, 151] on select "Beginner Intermediate Expert" at bounding box center [216, 156] width 102 height 11
click at [237, 66] on input "text" at bounding box center [267, 61] width 204 height 13
click at [261, 155] on select "Beginner Intermediate Expert" at bounding box center [216, 156] width 102 height 11
select select "intermediate"
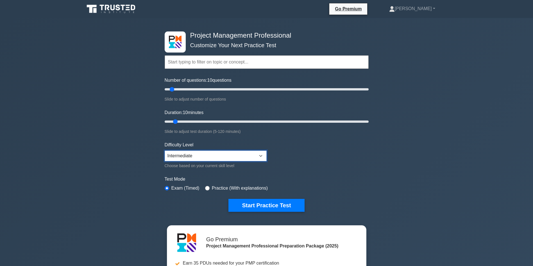
click at [165, 151] on select "Beginner Intermediate Expert" at bounding box center [216, 156] width 102 height 11
click at [228, 62] on input "text" at bounding box center [267, 61] width 204 height 13
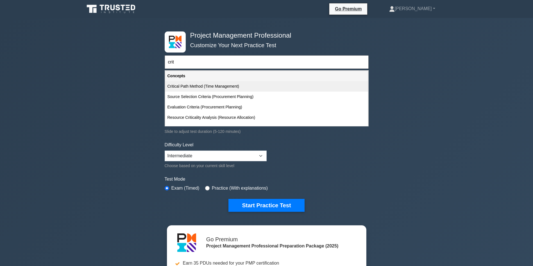
click at [223, 89] on div "Critical Path Method (Time Management)" at bounding box center [266, 86] width 203 height 10
type input "Critical Path Method (Time Management)"
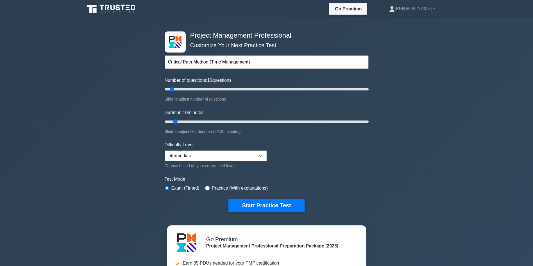
click at [207, 187] on input "radio" at bounding box center [207, 188] width 4 height 4
radio input "true"
click at [274, 58] on input "text" at bounding box center [267, 61] width 204 height 13
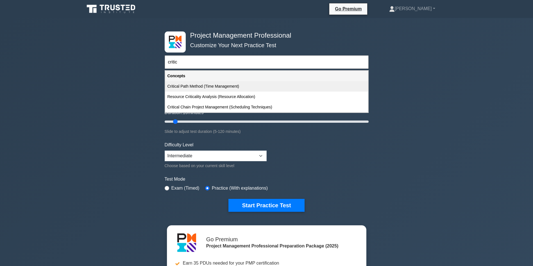
click at [231, 82] on div "Critical Path Method (Time Management)" at bounding box center [266, 86] width 203 height 10
type input "Critical Path Method (Time Management)"
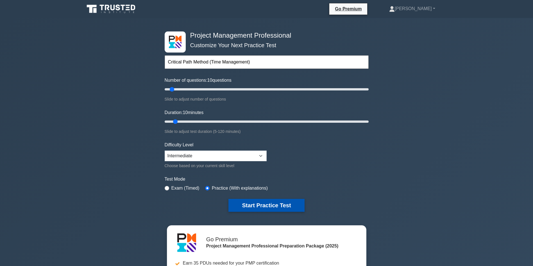
click at [283, 203] on button "Start Practice Test" at bounding box center [266, 205] width 76 height 13
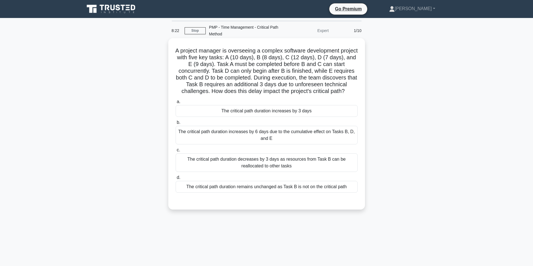
click at [249, 92] on h5 "A project manager is overseeing a complex software development project with fiv…" at bounding box center [266, 71] width 183 height 48
click at [300, 117] on div "The critical path duration increases by 3 days" at bounding box center [267, 111] width 182 height 12
click at [176, 104] on input "a. The critical path duration increases by 3 days" at bounding box center [176, 102] width 0 height 4
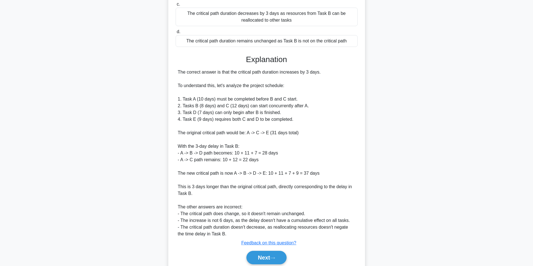
scroll to position [168, 0]
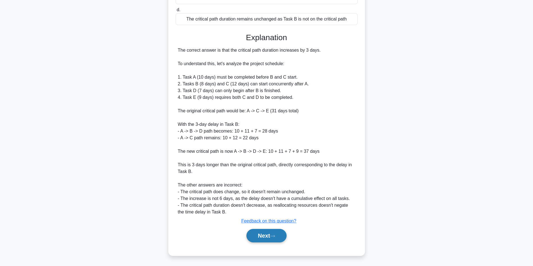
click at [257, 238] on button "Next" at bounding box center [266, 235] width 40 height 13
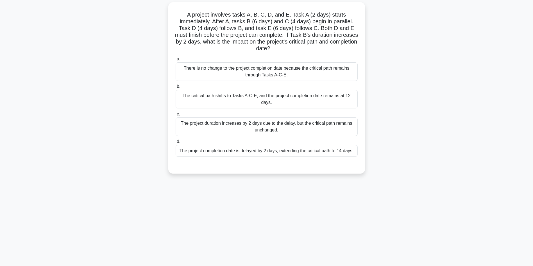
scroll to position [0, 0]
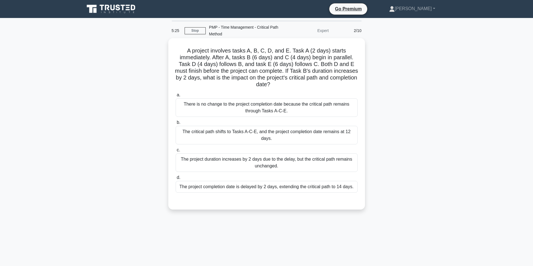
click at [336, 135] on div "The critical path shifts to Tasks A-C-E, and the project completion date remain…" at bounding box center [267, 135] width 182 height 19
click at [176, 124] on input "b. The critical path shifts to Tasks A-C-E, and the project completion date rem…" at bounding box center [176, 123] width 0 height 4
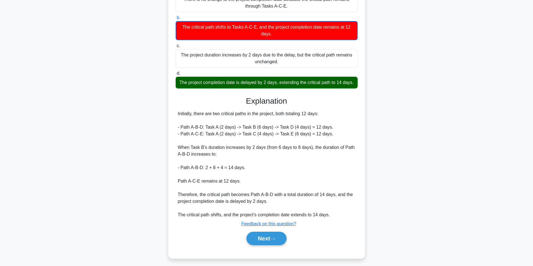
scroll to position [115, 0]
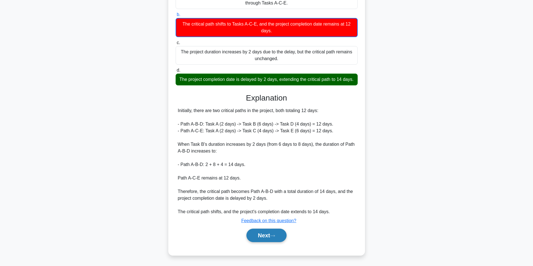
click at [280, 232] on button "Next" at bounding box center [266, 235] width 40 height 13
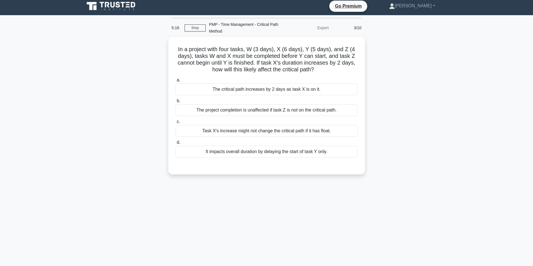
scroll to position [0, 0]
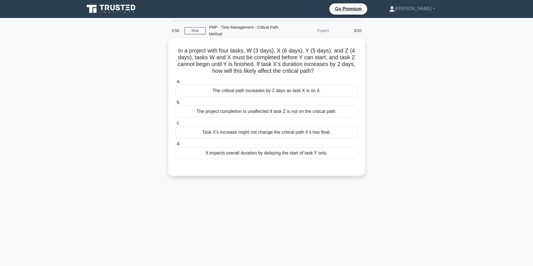
click at [273, 89] on div "The critical path increases by 2 days as task X is on it." at bounding box center [267, 91] width 182 height 12
click at [176, 83] on input "a. The critical path increases by 2 days as task X is on it." at bounding box center [176, 82] width 0 height 4
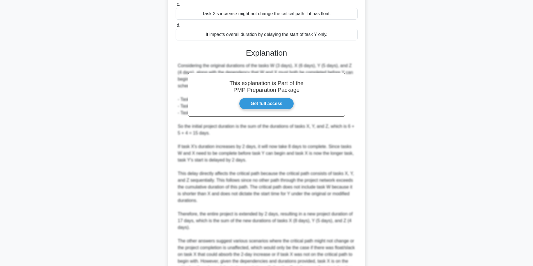
scroll to position [189, 0]
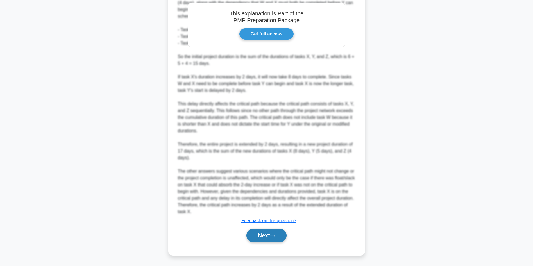
click at [259, 233] on button "Next" at bounding box center [266, 235] width 40 height 13
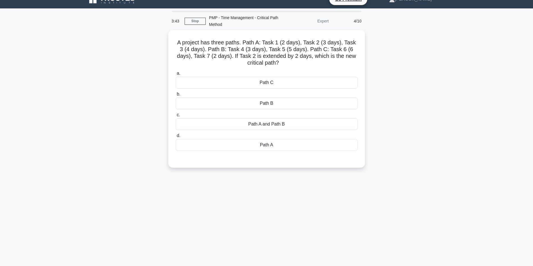
scroll to position [8, 0]
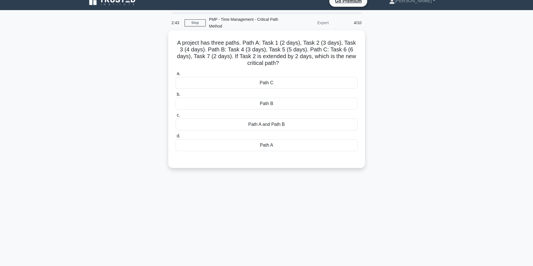
click at [288, 148] on div "Path A" at bounding box center [267, 145] width 182 height 12
click at [176, 138] on input "d. Path A" at bounding box center [176, 136] width 0 height 4
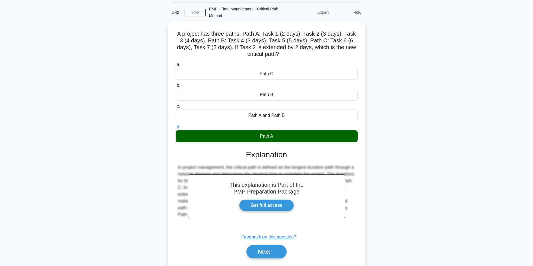
scroll to position [37, 0]
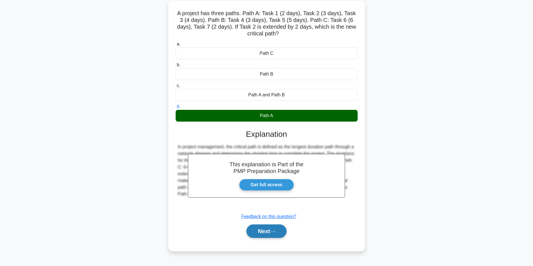
click at [264, 229] on button "Next" at bounding box center [266, 230] width 40 height 13
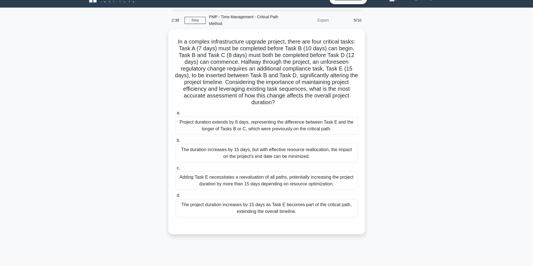
scroll to position [0, 0]
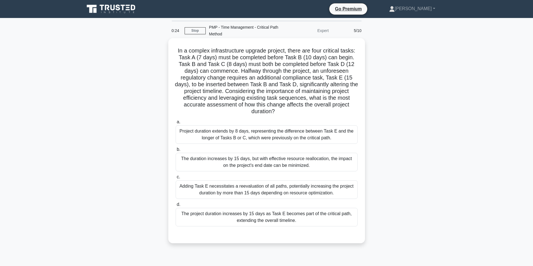
click at [255, 160] on div "The duration increases by 15 days, but with effective resource reallocation, th…" at bounding box center [267, 162] width 182 height 19
click at [176, 151] on input "b. The duration increases by 15 days, but with effective resource reallocation,…" at bounding box center [176, 150] width 0 height 4
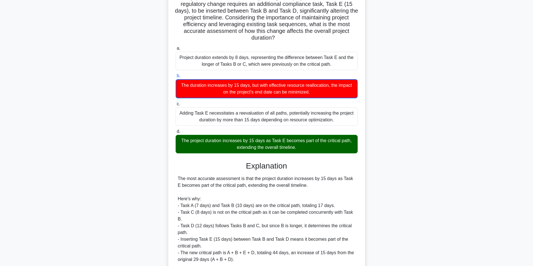
scroll to position [162, 0]
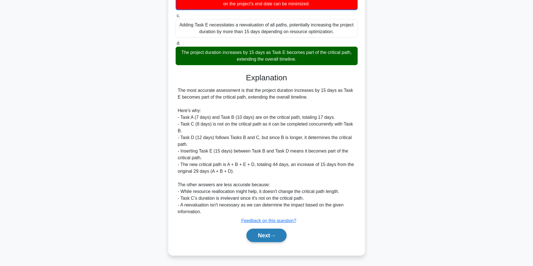
click at [270, 231] on button "Next" at bounding box center [266, 235] width 40 height 13
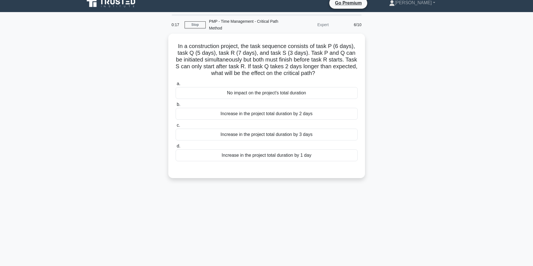
scroll to position [0, 0]
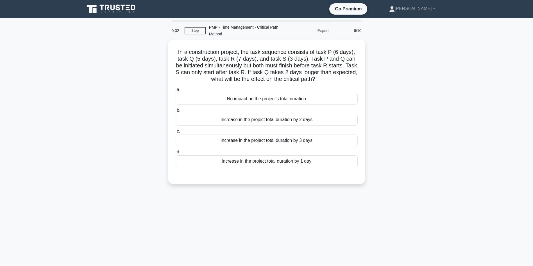
click at [495, 149] on main "0:02 Stop PMP - Time Management - Critical Path Method Expert 6/10 In a constru…" at bounding box center [266, 160] width 533 height 285
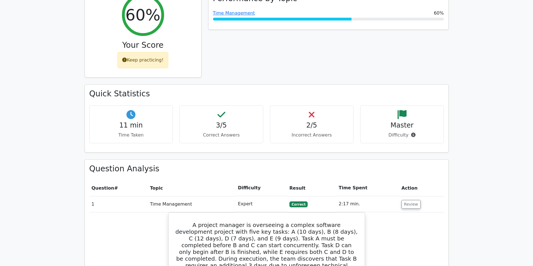
scroll to position [258, 0]
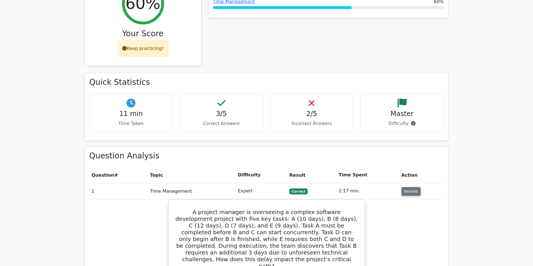
click at [411, 187] on button "Review" at bounding box center [410, 191] width 19 height 9
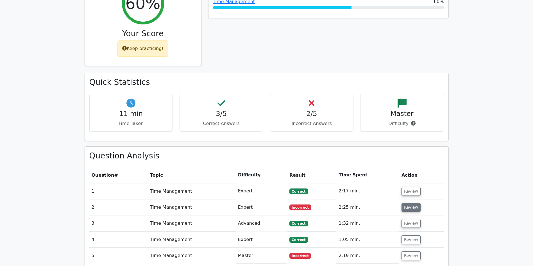
click at [403, 203] on button "Review" at bounding box center [410, 207] width 19 height 9
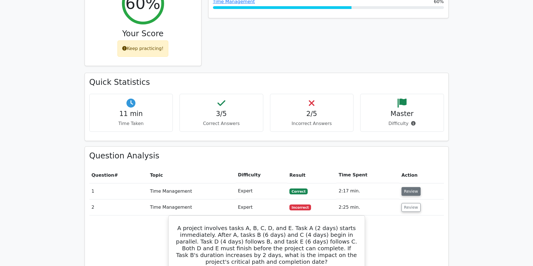
click at [412, 187] on button "Review" at bounding box center [410, 191] width 19 height 9
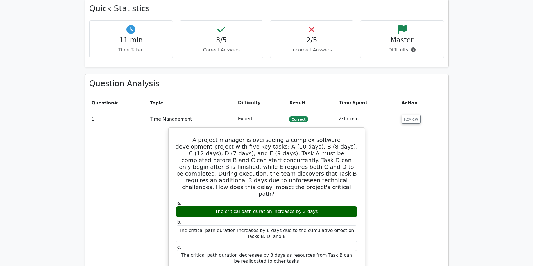
scroll to position [326, 0]
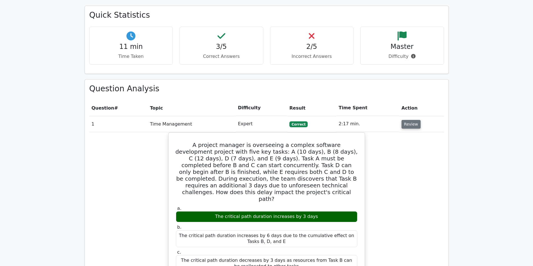
click at [408, 120] on button "Review" at bounding box center [410, 124] width 19 height 9
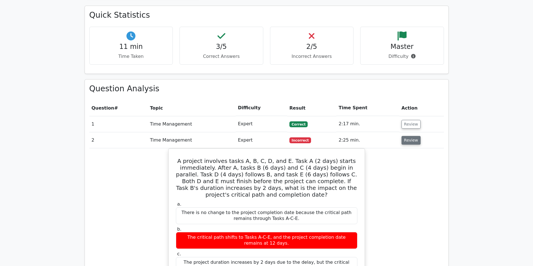
click at [410, 136] on button "Review" at bounding box center [410, 140] width 19 height 9
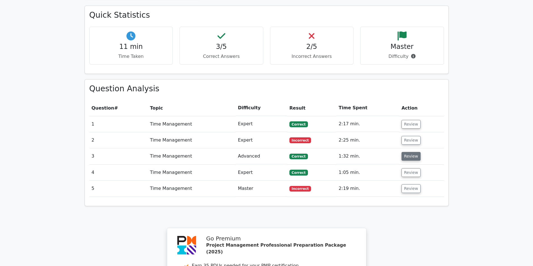
click at [411, 152] on button "Review" at bounding box center [410, 156] width 19 height 9
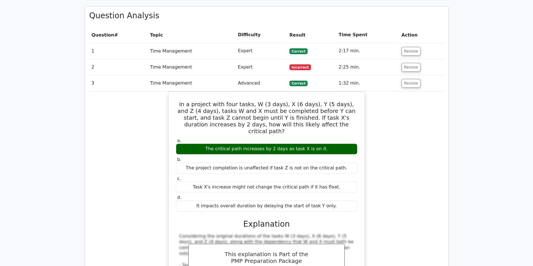
scroll to position [404, 0]
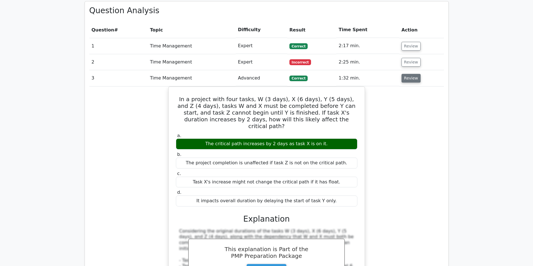
click at [407, 74] on button "Review" at bounding box center [410, 78] width 19 height 9
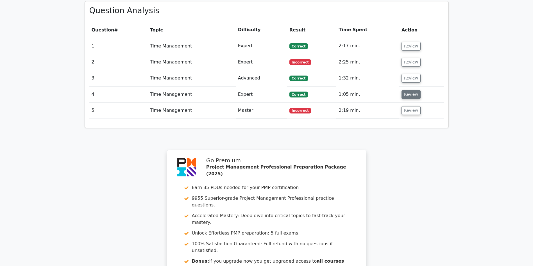
click at [407, 90] on button "Review" at bounding box center [410, 94] width 19 height 9
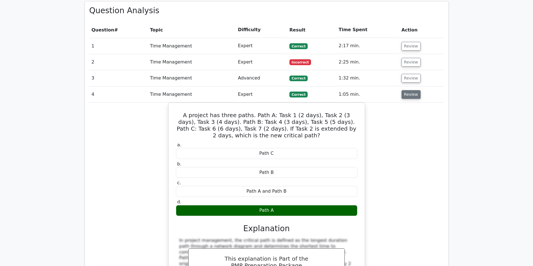
click at [409, 90] on button "Review" at bounding box center [410, 94] width 19 height 9
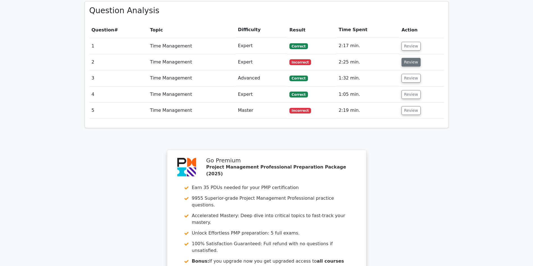
click at [405, 58] on button "Review" at bounding box center [410, 62] width 19 height 9
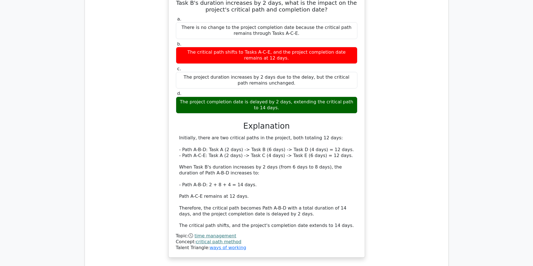
scroll to position [518, 0]
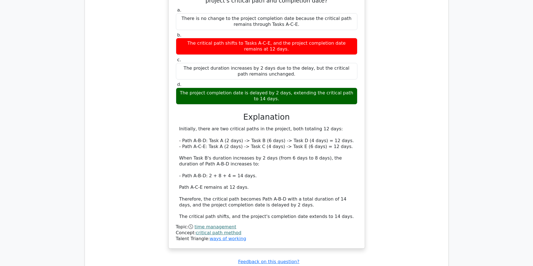
click at [262, 155] on div "Initially, there are two critical paths in the project, both totaling 12 days: …" at bounding box center [266, 173] width 175 height 94
click at [251, 174] on div "Initially, there are two critical paths in the project, both totaling 12 days: …" at bounding box center [266, 173] width 175 height 94
click at [249, 184] on div "Initially, there are two critical paths in the project, both totaling 12 days: …" at bounding box center [266, 173] width 175 height 94
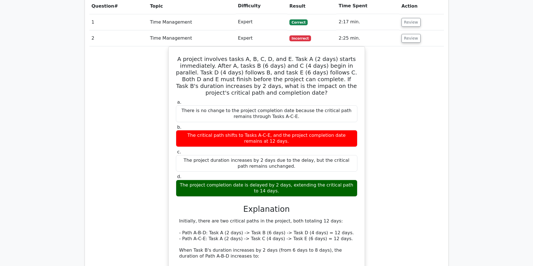
scroll to position [407, 0]
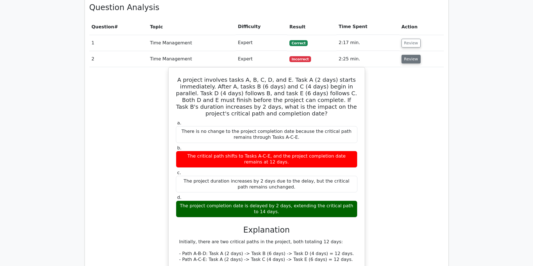
click at [415, 55] on button "Review" at bounding box center [410, 59] width 19 height 9
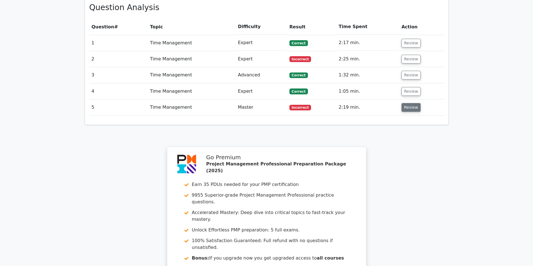
click at [407, 103] on button "Review" at bounding box center [410, 107] width 19 height 9
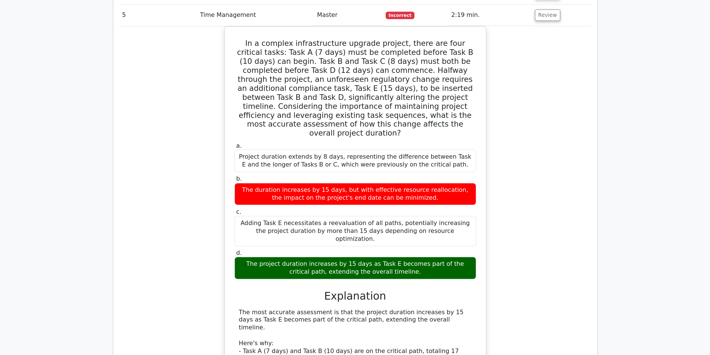
scroll to position [504, 0]
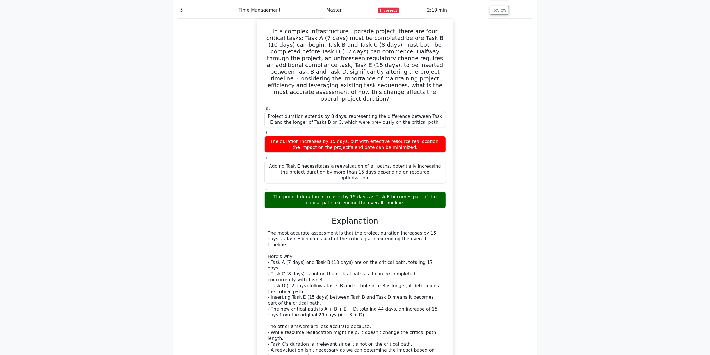
drag, startPoint x: 511, startPoint y: 1, endPoint x: 512, endPoint y: 190, distance: 189.1
click at [512, 190] on div "In a complex infrastructure upgrade project, there are four critical tasks: Tas…" at bounding box center [355, 207] width 355 height 376
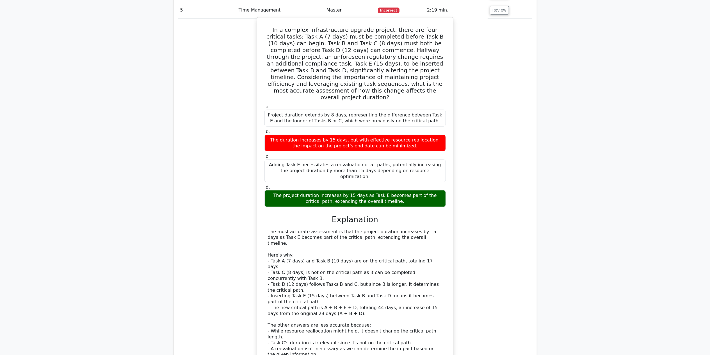
click at [388, 153] on label "c. Adding Task E necessitates a reevaluation of all paths, potentially increasi…" at bounding box center [355, 167] width 181 height 28
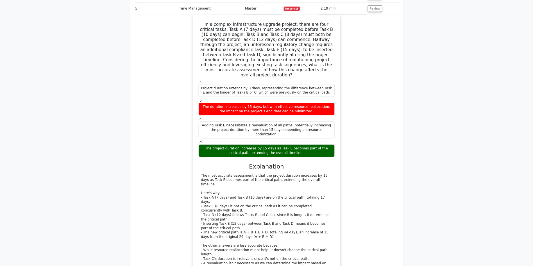
scroll to position [504, 0]
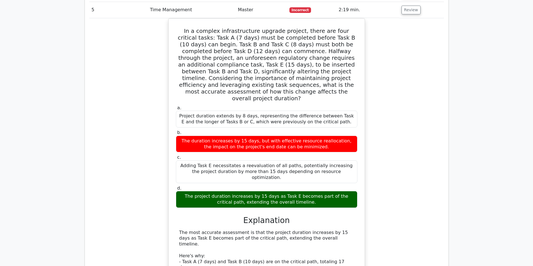
drag, startPoint x: 628, startPoint y: 0, endPoint x: 370, endPoint y: 137, distance: 292.9
click at [370, 137] on div "In a complex infrastructure upgrade project, there are four critical tasks: Tas…" at bounding box center [266, 206] width 355 height 376
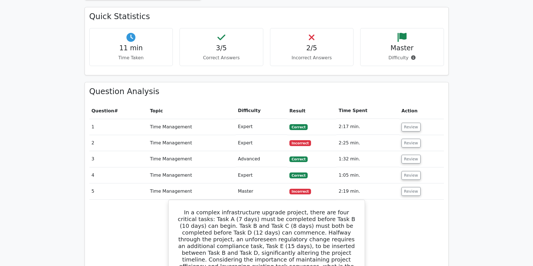
scroll to position [325, 0]
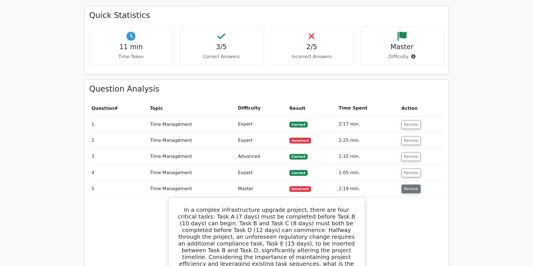
click at [413, 185] on button "Review" at bounding box center [410, 189] width 19 height 9
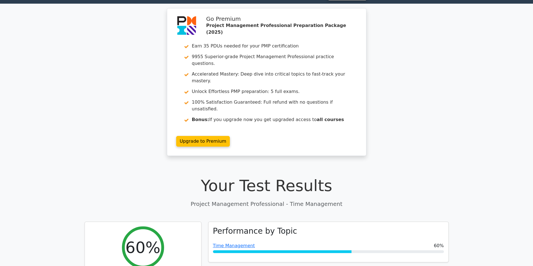
scroll to position [0, 0]
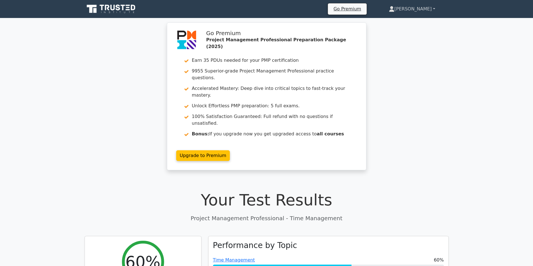
click at [424, 10] on link "[PERSON_NAME]" at bounding box center [411, 8] width 73 height 11
click at [408, 22] on link "Profile" at bounding box center [398, 22] width 44 height 9
